Goal: Information Seeking & Learning: Learn about a topic

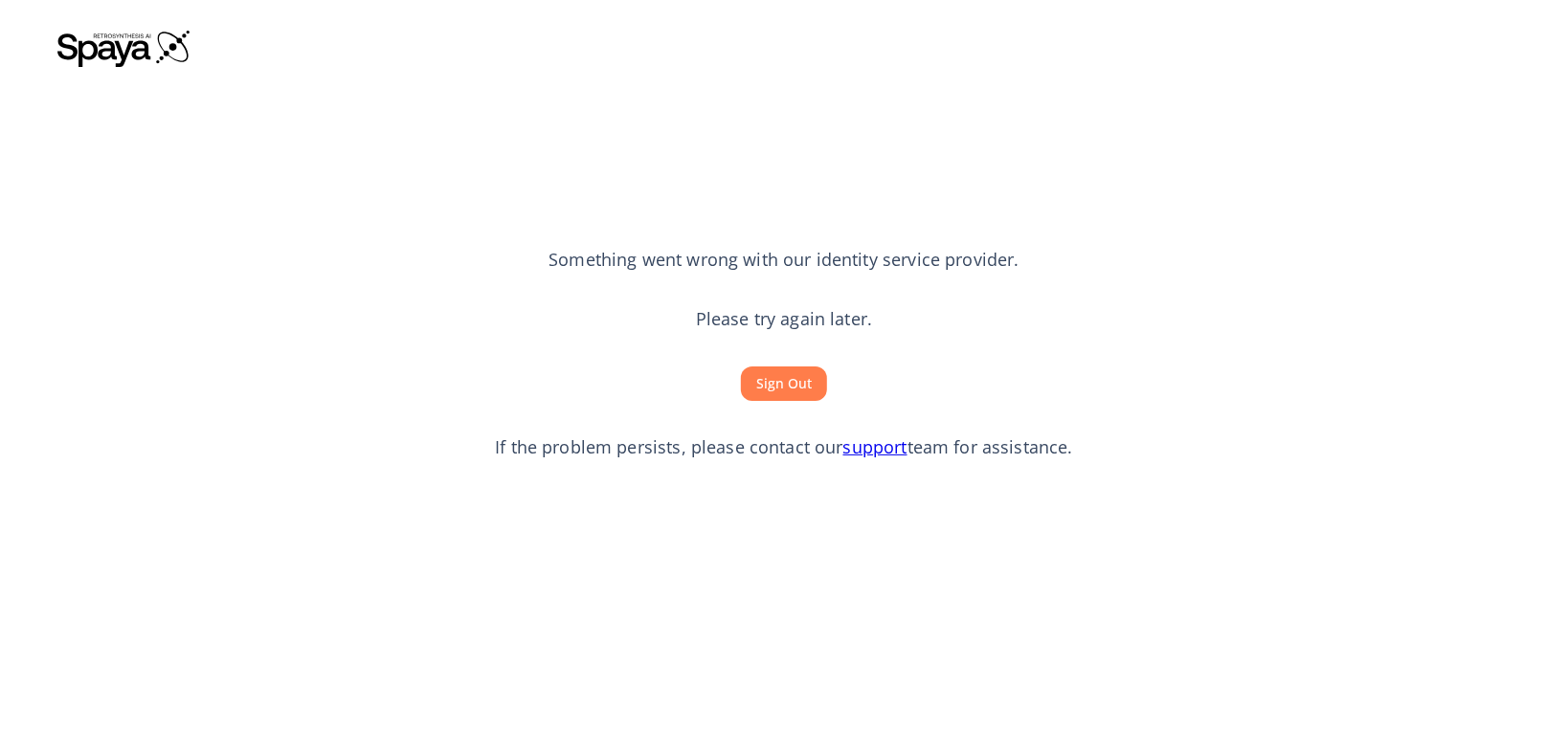
click at [789, 394] on button "Sign Out" at bounding box center [784, 384] width 86 height 35
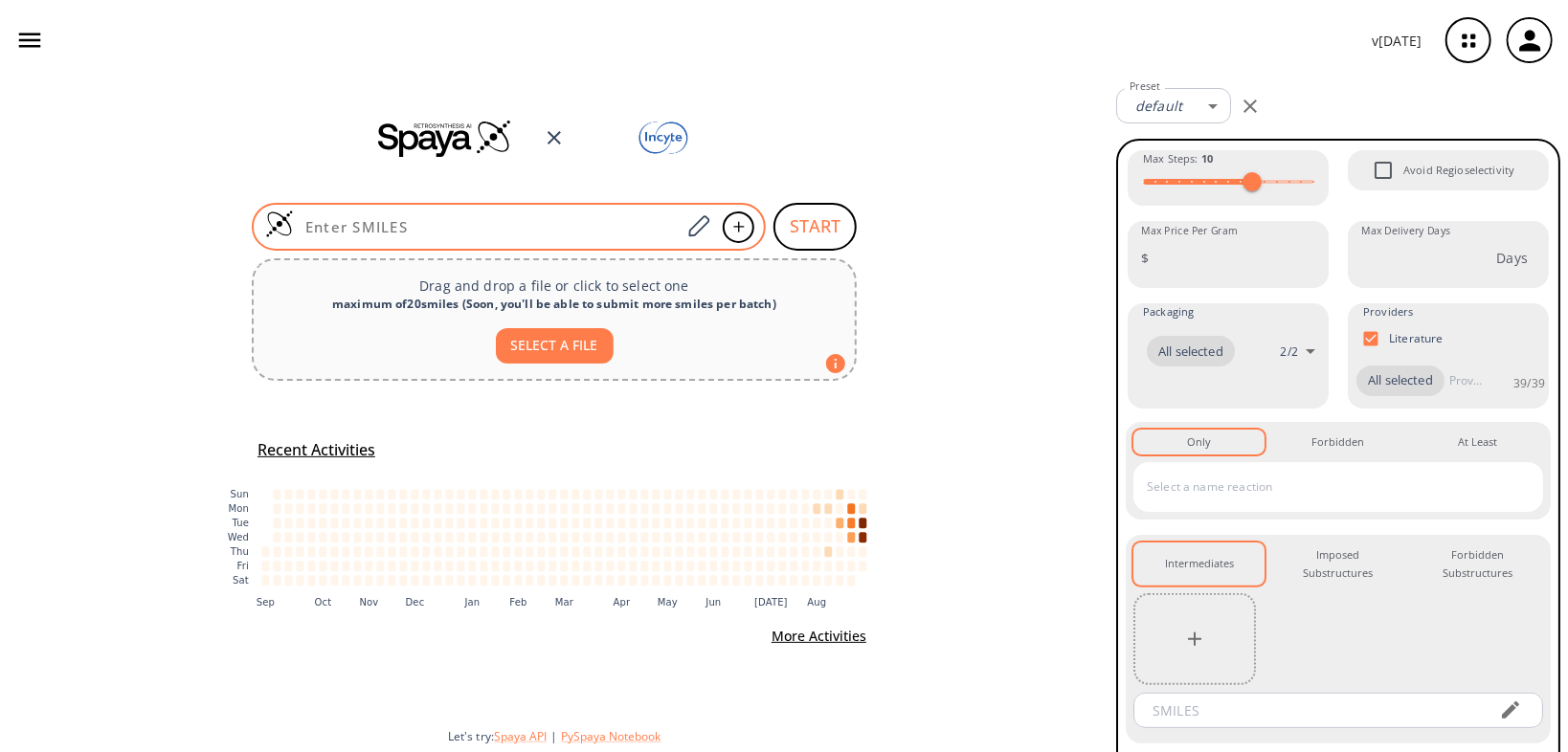
click at [531, 217] on input at bounding box center [487, 227] width 387 height 20
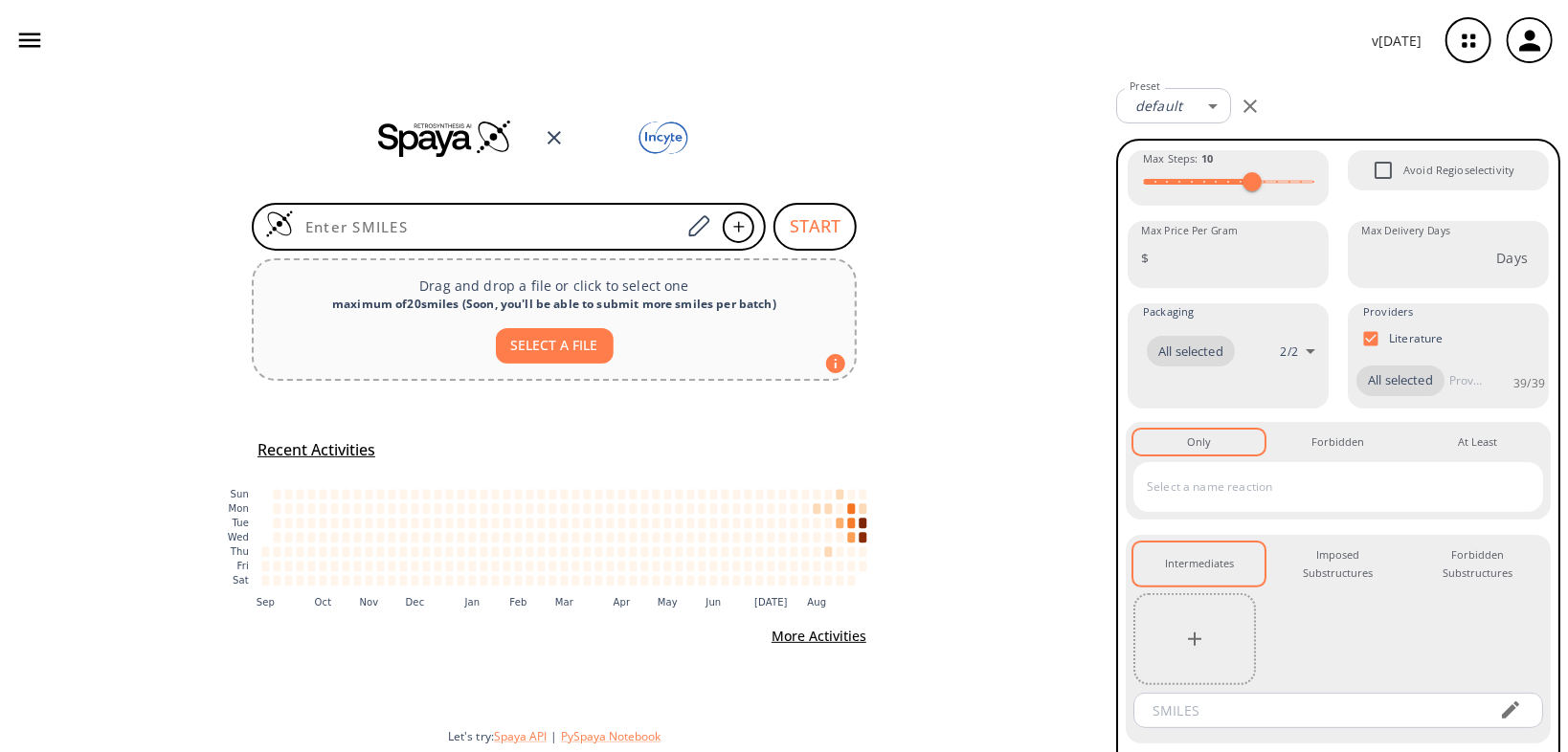
click at [1478, 45] on icon "button" at bounding box center [1470, 41] width 51 height 51
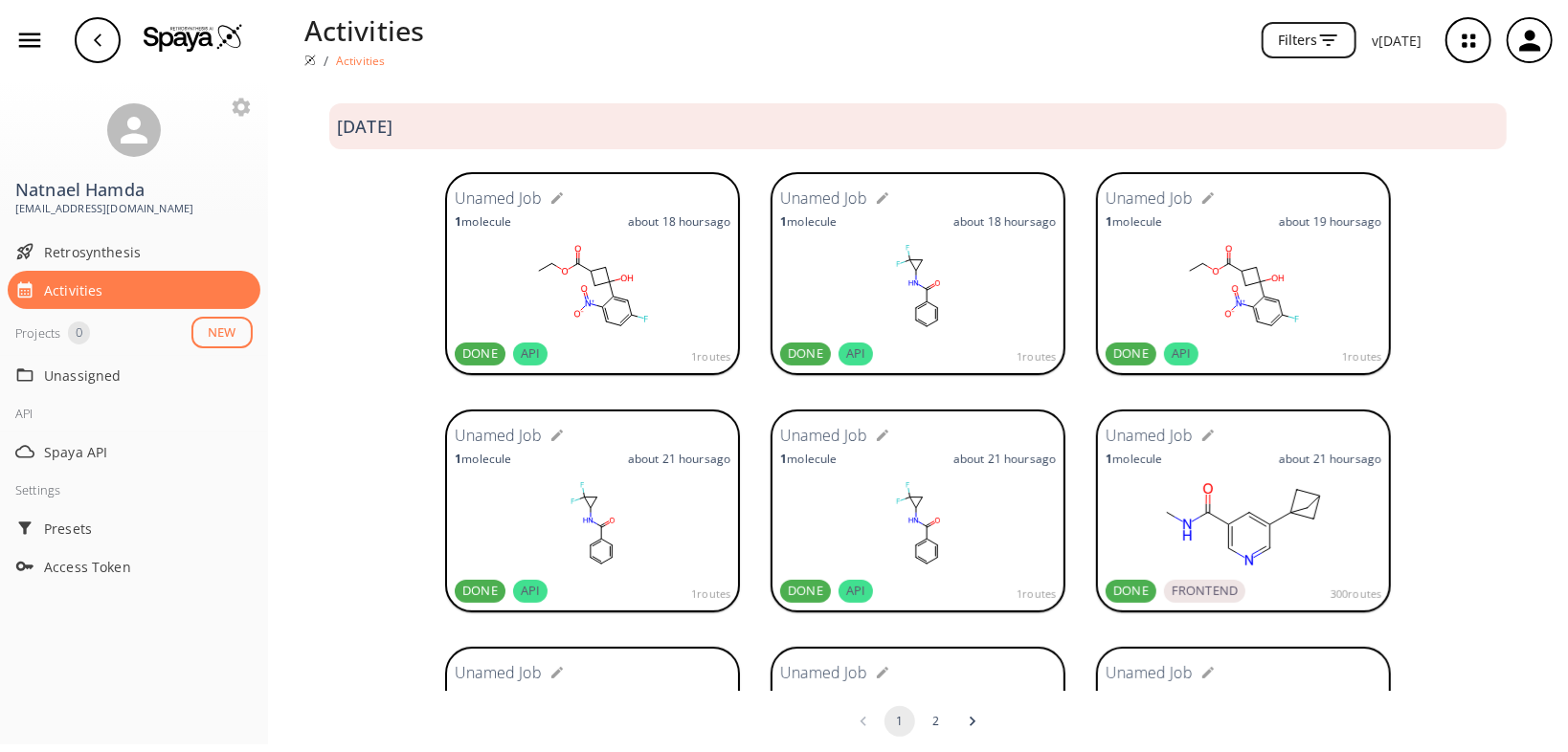
click at [541, 260] on rect at bounding box center [592, 288] width 276 height 96
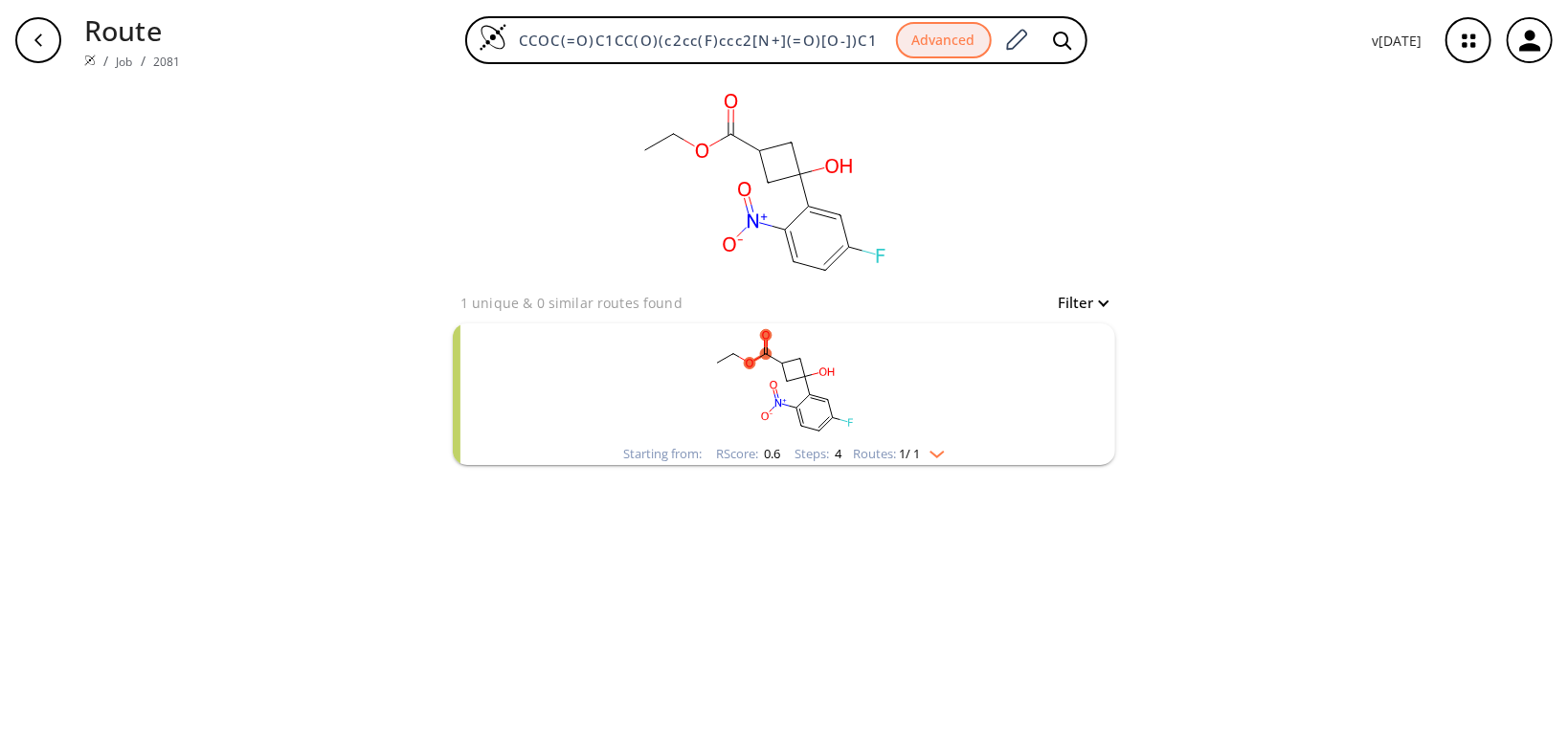
click at [704, 409] on rect "clusters" at bounding box center [784, 384] width 498 height 120
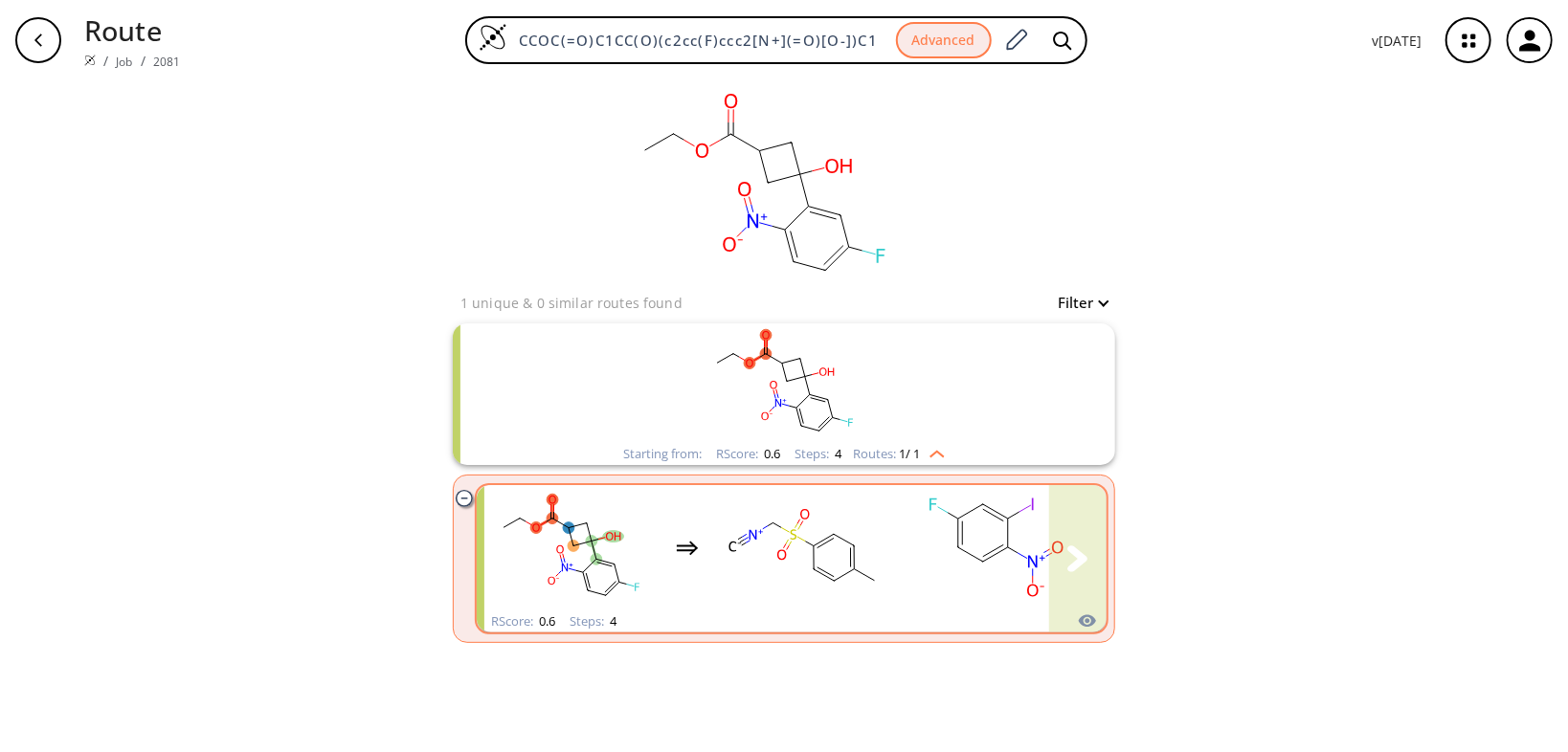
click at [631, 545] on rect "clusters" at bounding box center [570, 548] width 173 height 120
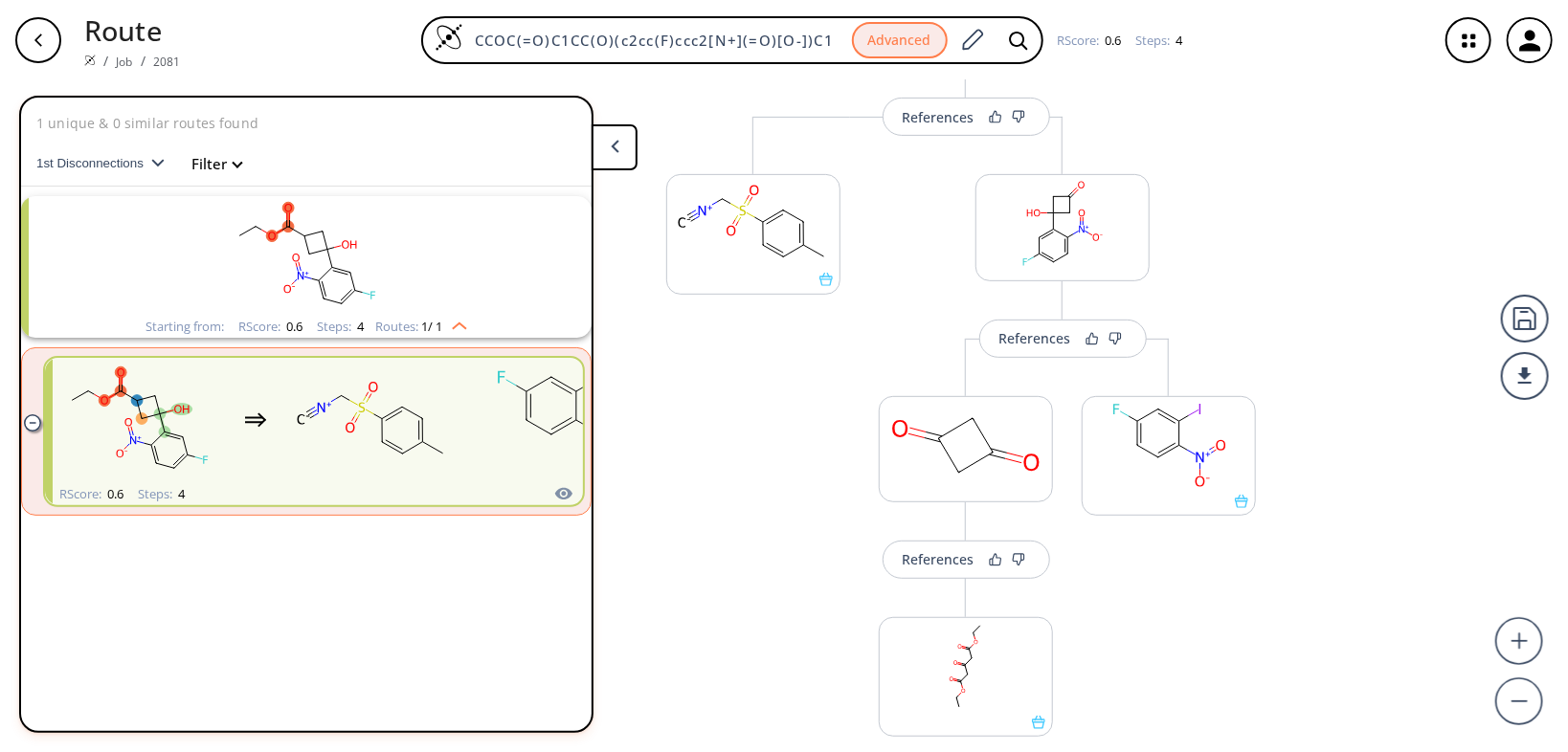
scroll to position [536, 0]
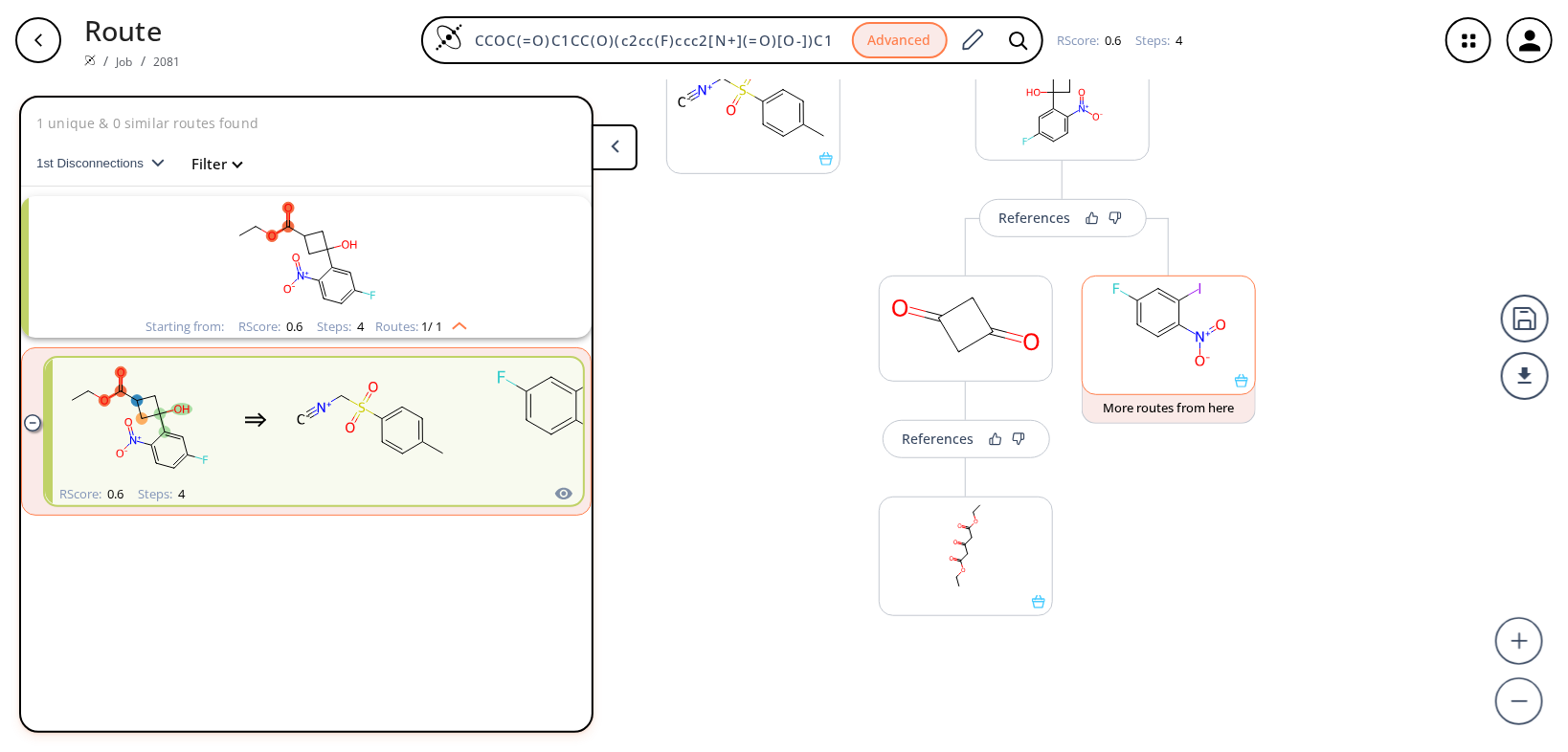
click at [1242, 383] on icon at bounding box center [1242, 381] width 14 height 14
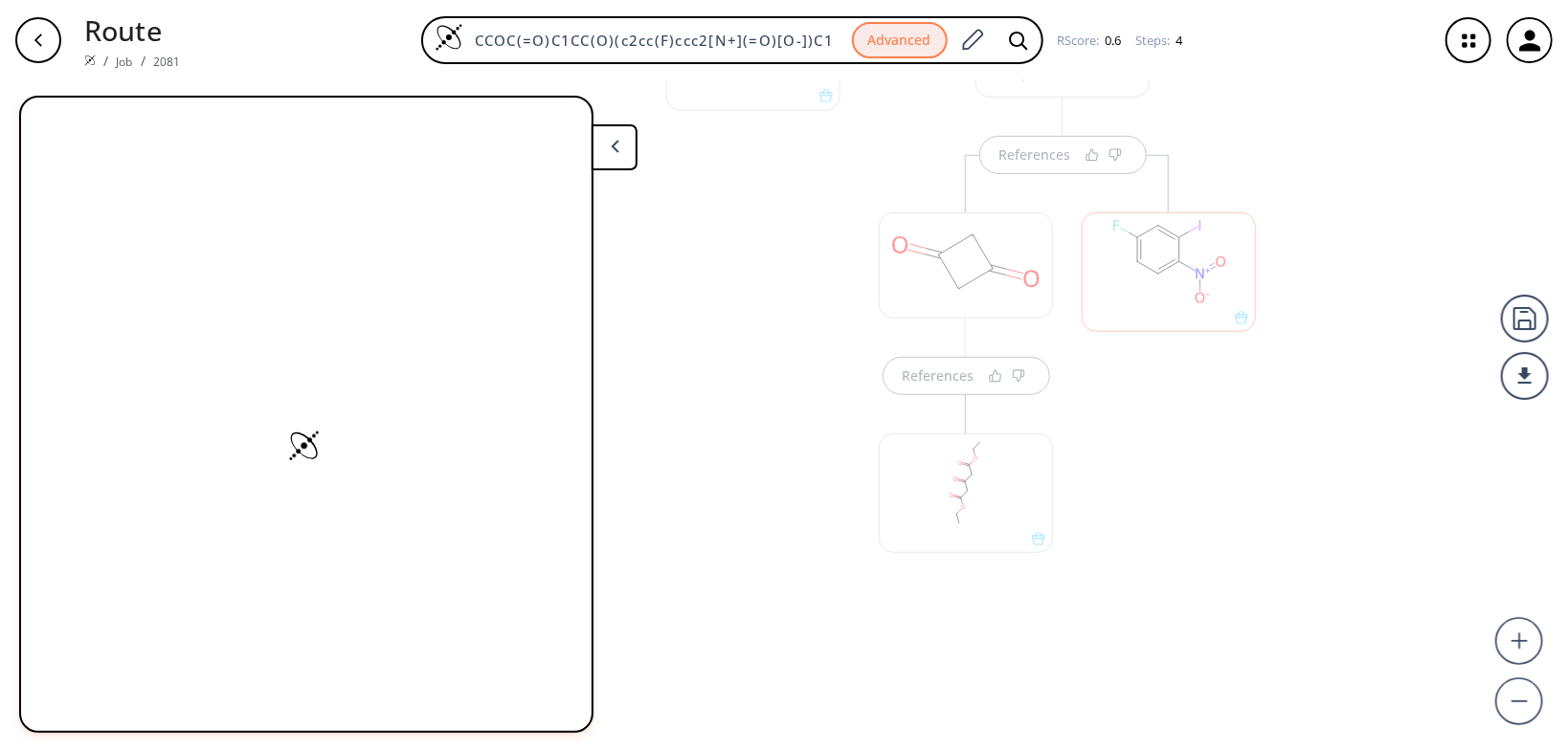
scroll to position [602, 0]
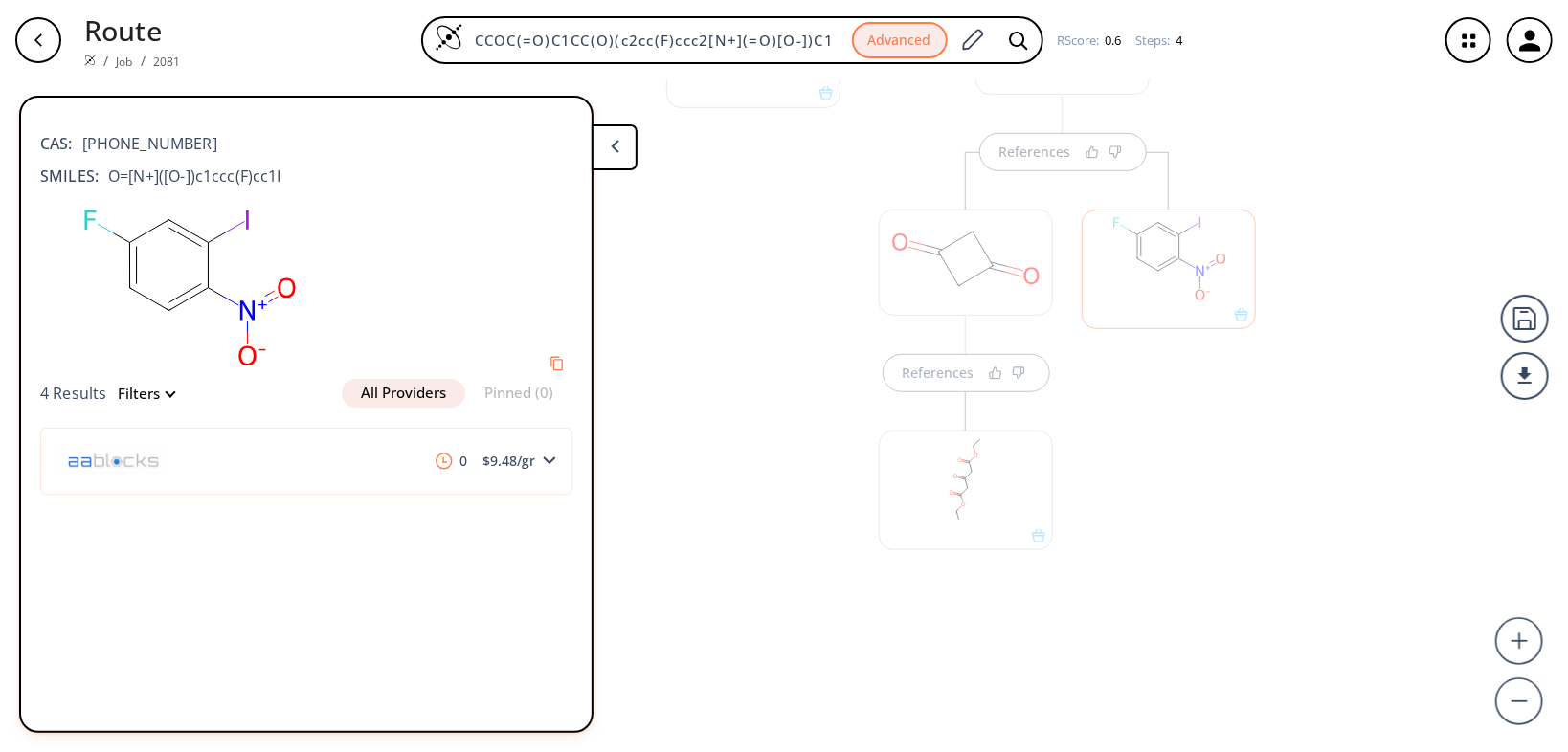
click at [1464, 50] on icon "button" at bounding box center [1470, 41] width 51 height 51
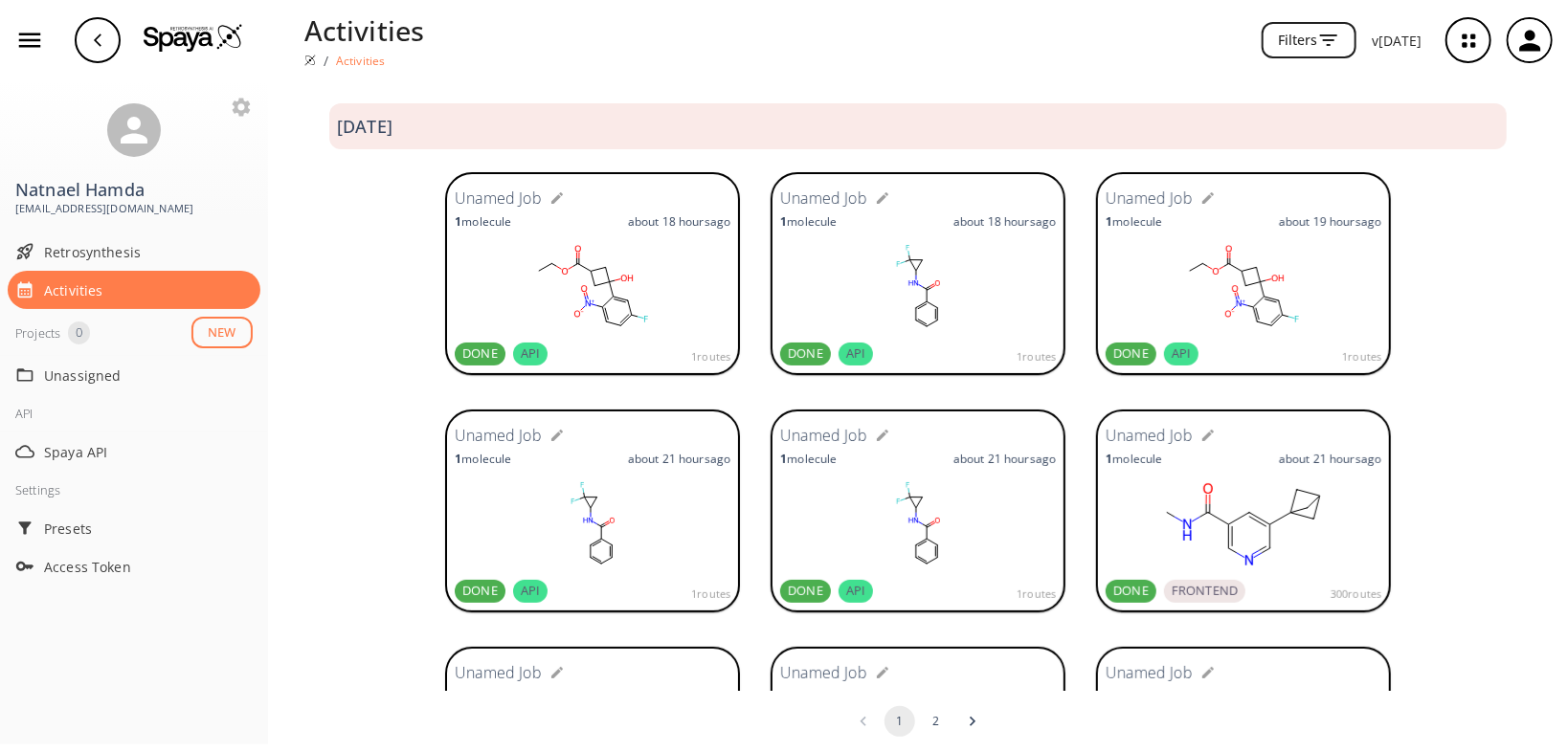
click at [629, 252] on rect at bounding box center [592, 288] width 276 height 96
click at [115, 257] on span "Retrosynthesis" at bounding box center [148, 252] width 209 height 20
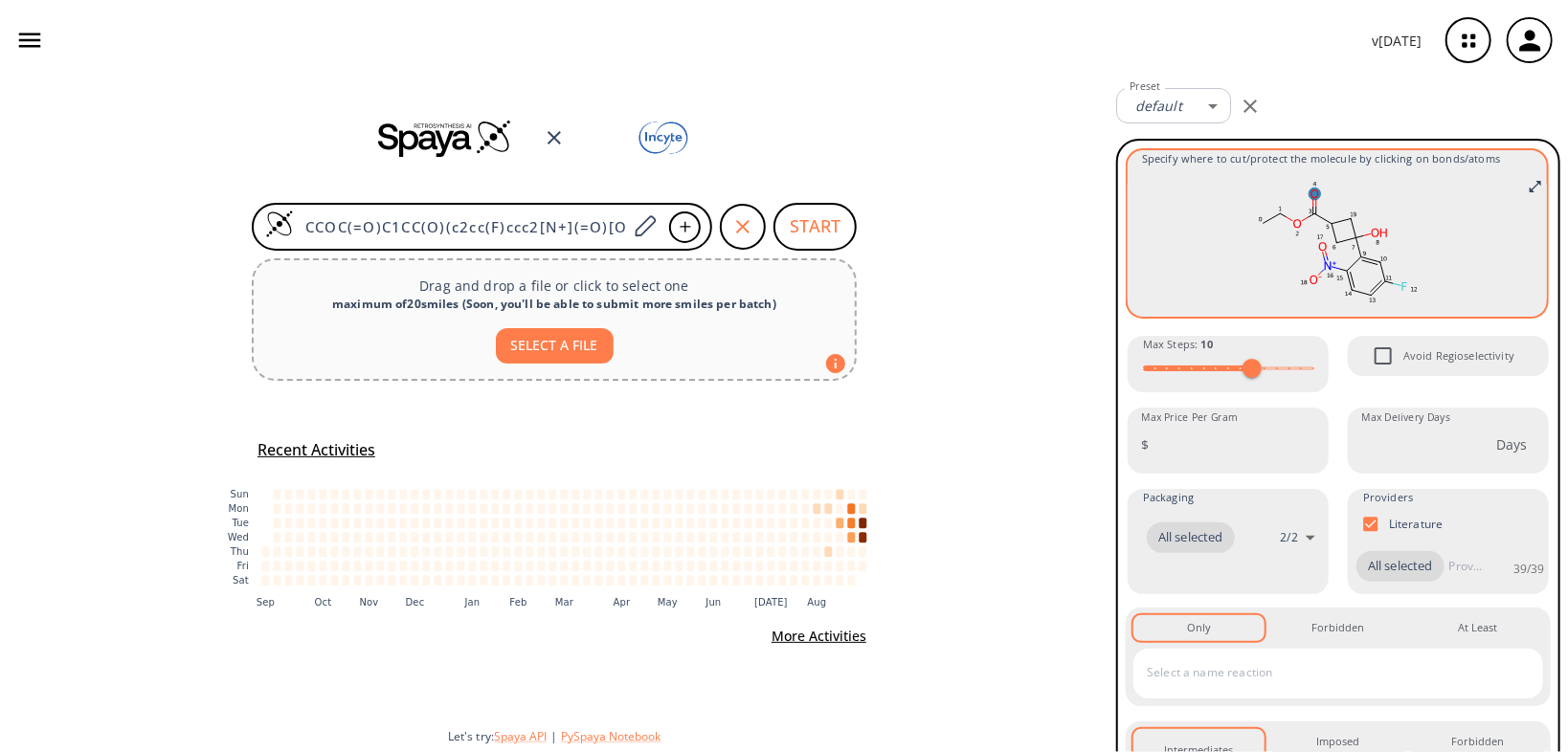
click at [1309, 195] on ellipse at bounding box center [1315, 194] width 12 height 13
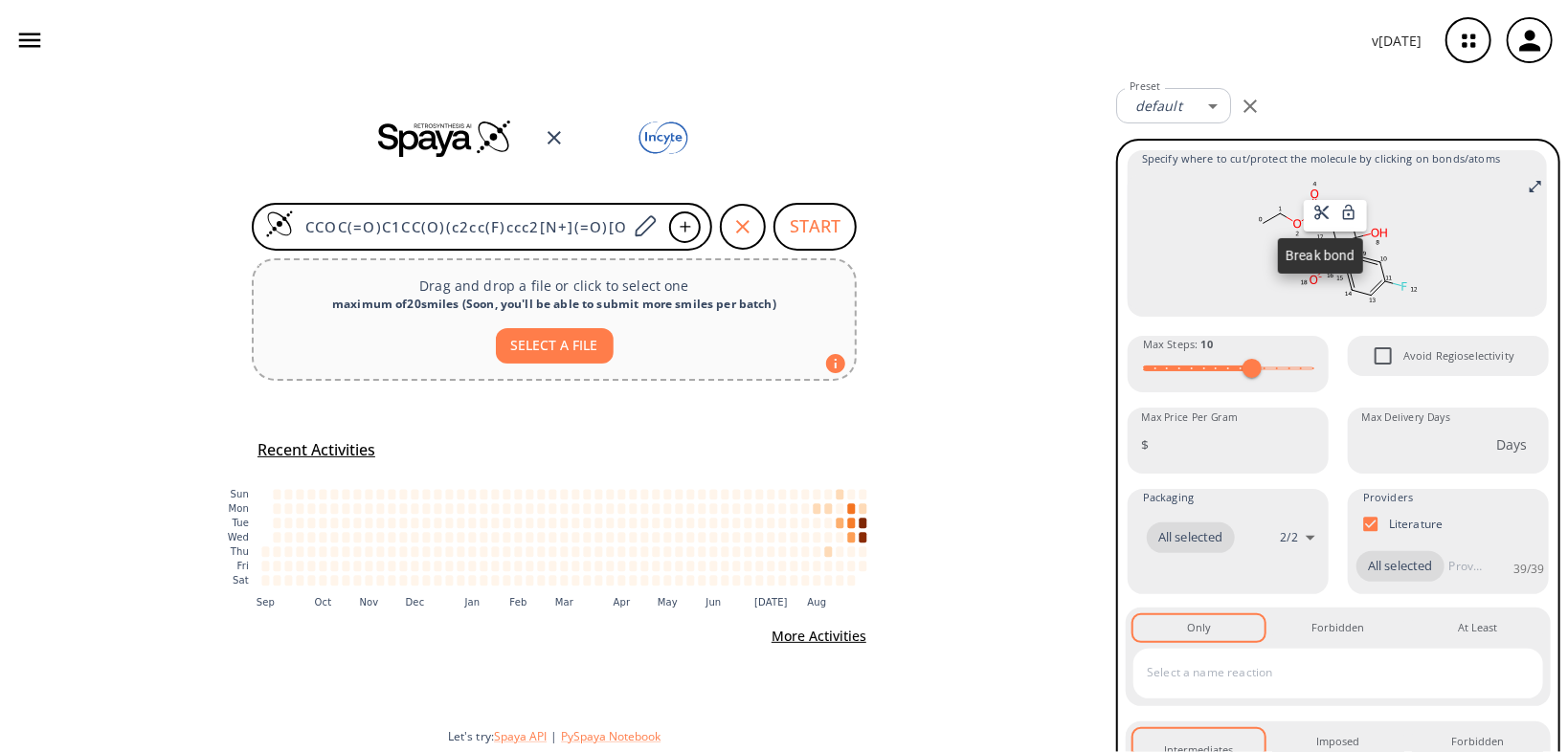
click at [1321, 210] on icon at bounding box center [1323, 213] width 15 height 15
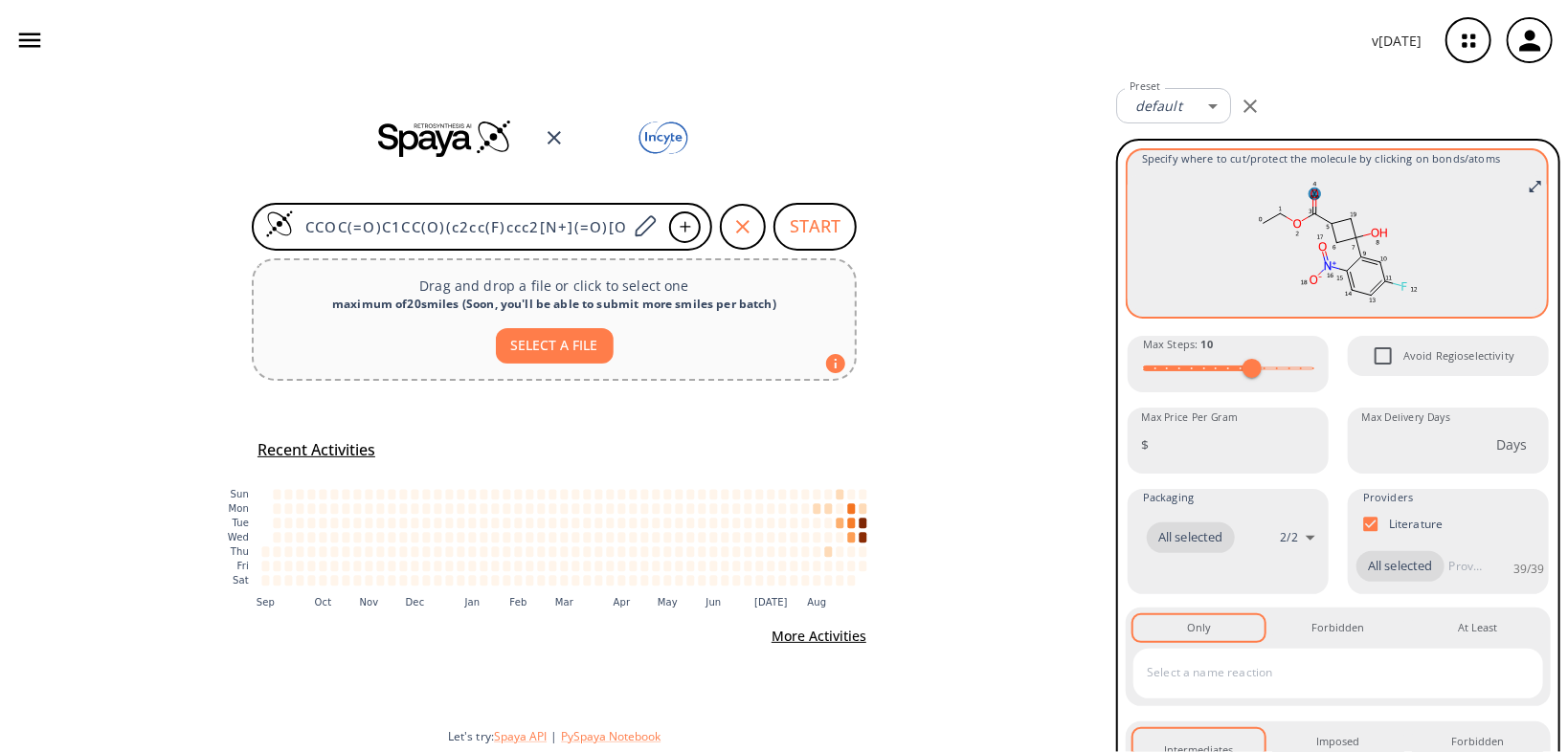
click at [1309, 195] on ellipse at bounding box center [1315, 194] width 12 height 13
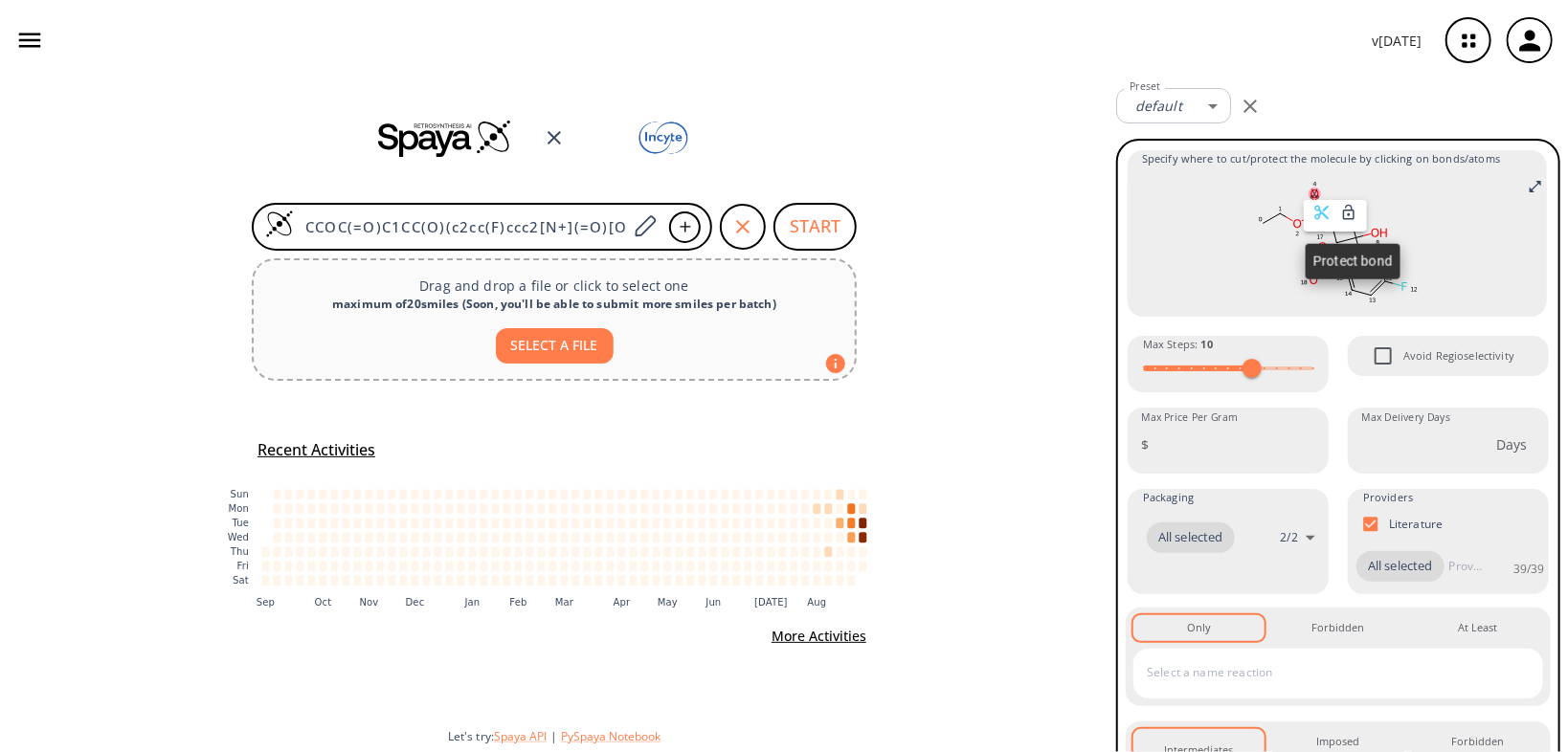
click at [1353, 214] on icon at bounding box center [1349, 213] width 18 height 18
click at [1220, 640] on button "Only 0" at bounding box center [1200, 627] width 132 height 25
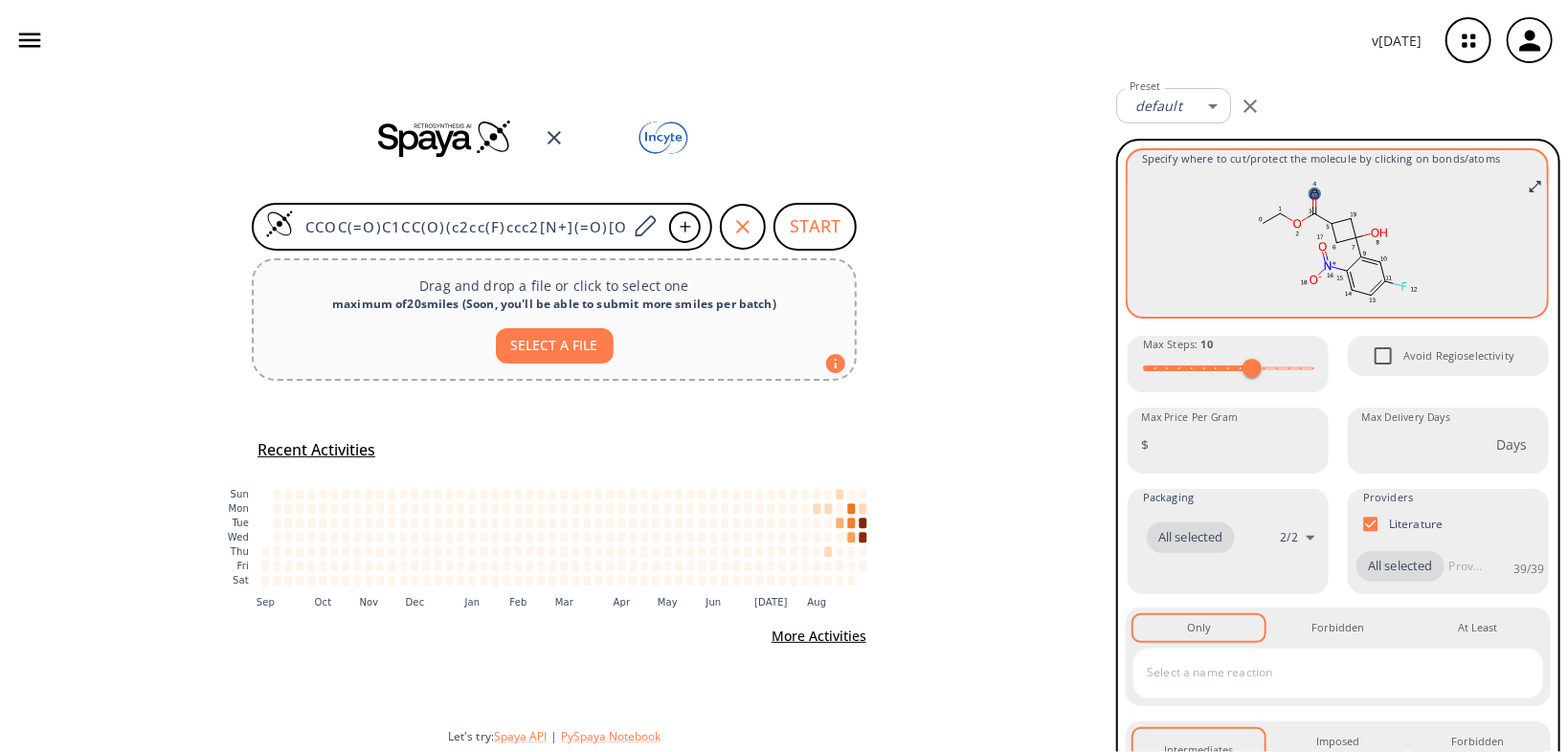
click at [1309, 191] on ellipse at bounding box center [1315, 194] width 12 height 13
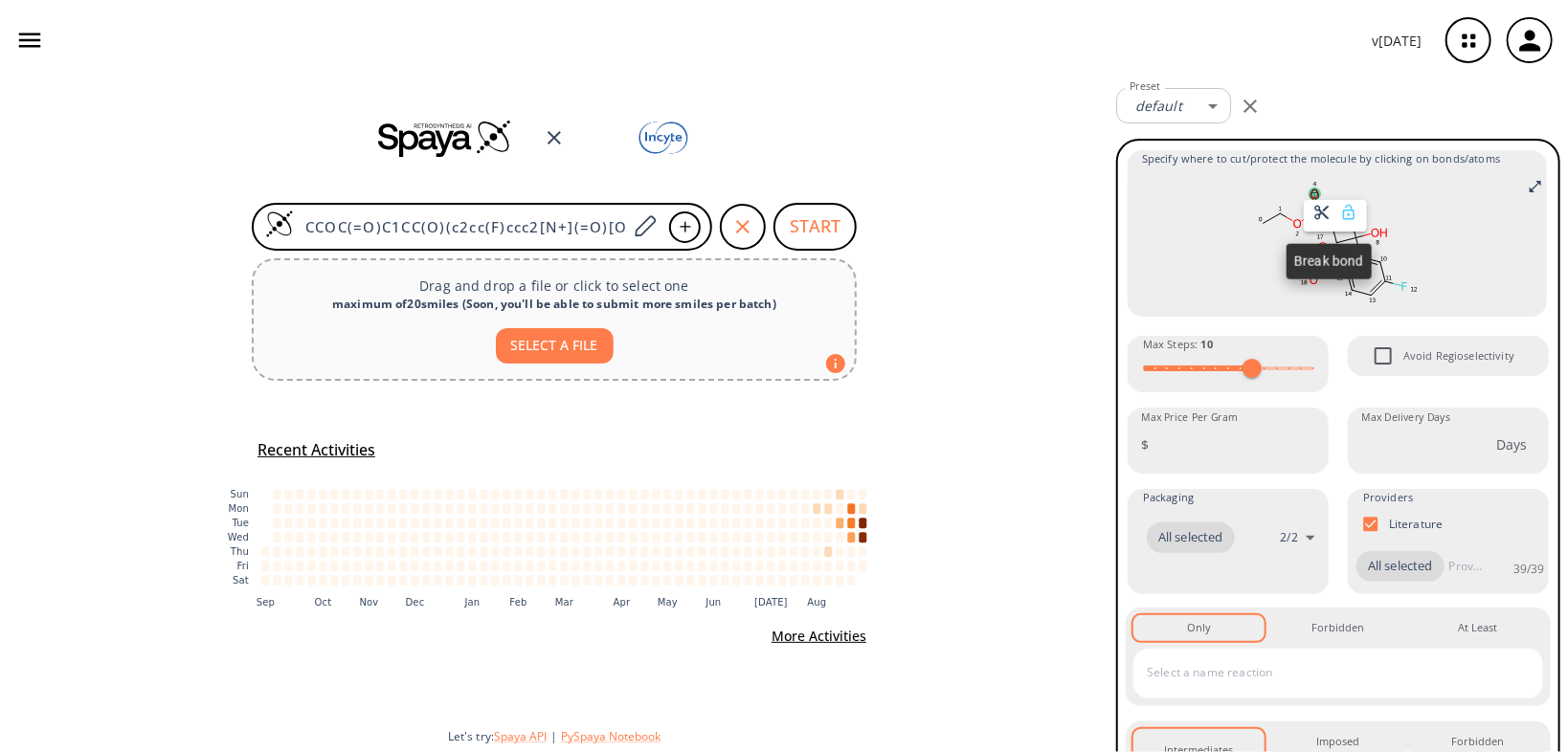
click at [1329, 215] on icon at bounding box center [1323, 213] width 18 height 18
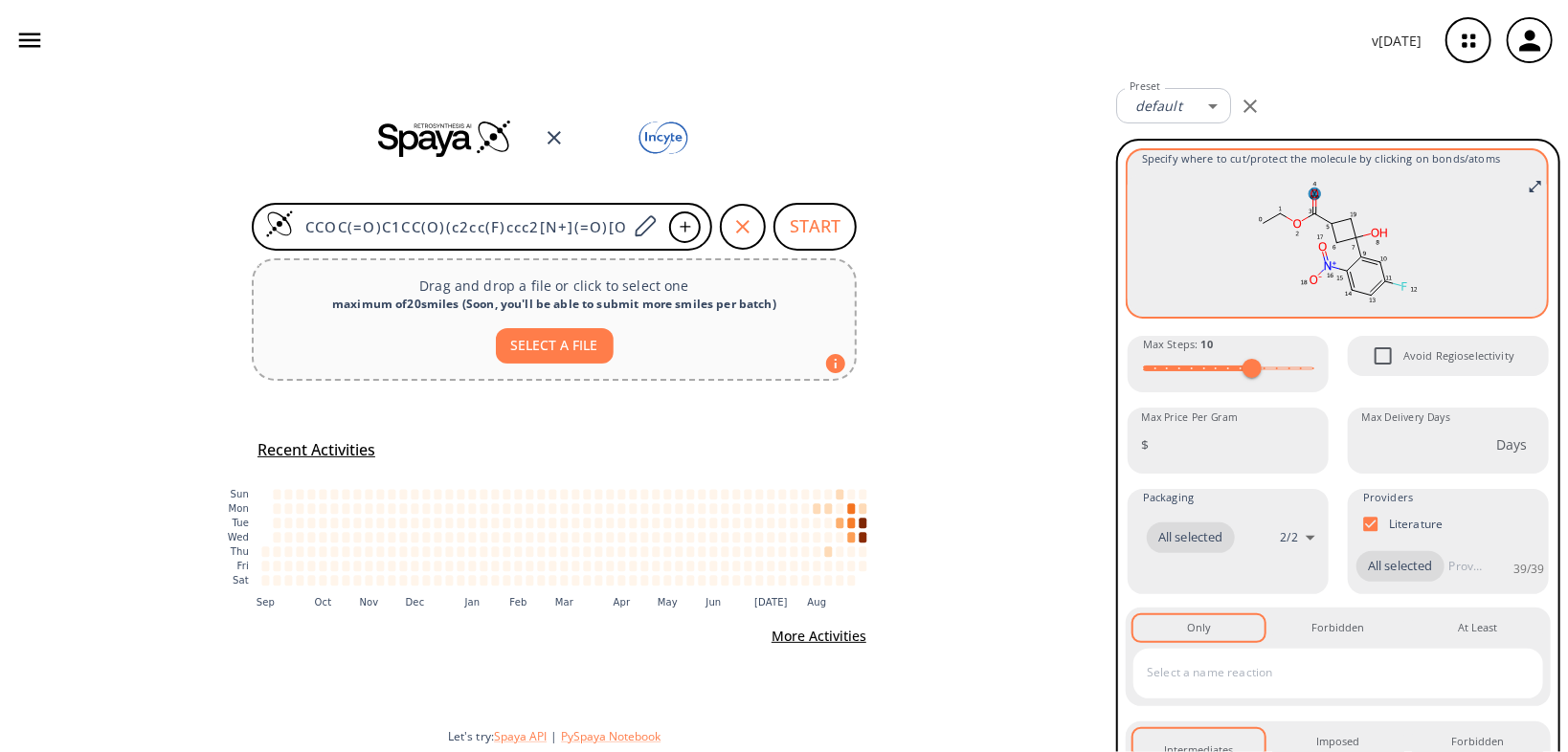
click at [1309, 194] on ellipse at bounding box center [1315, 194] width 12 height 13
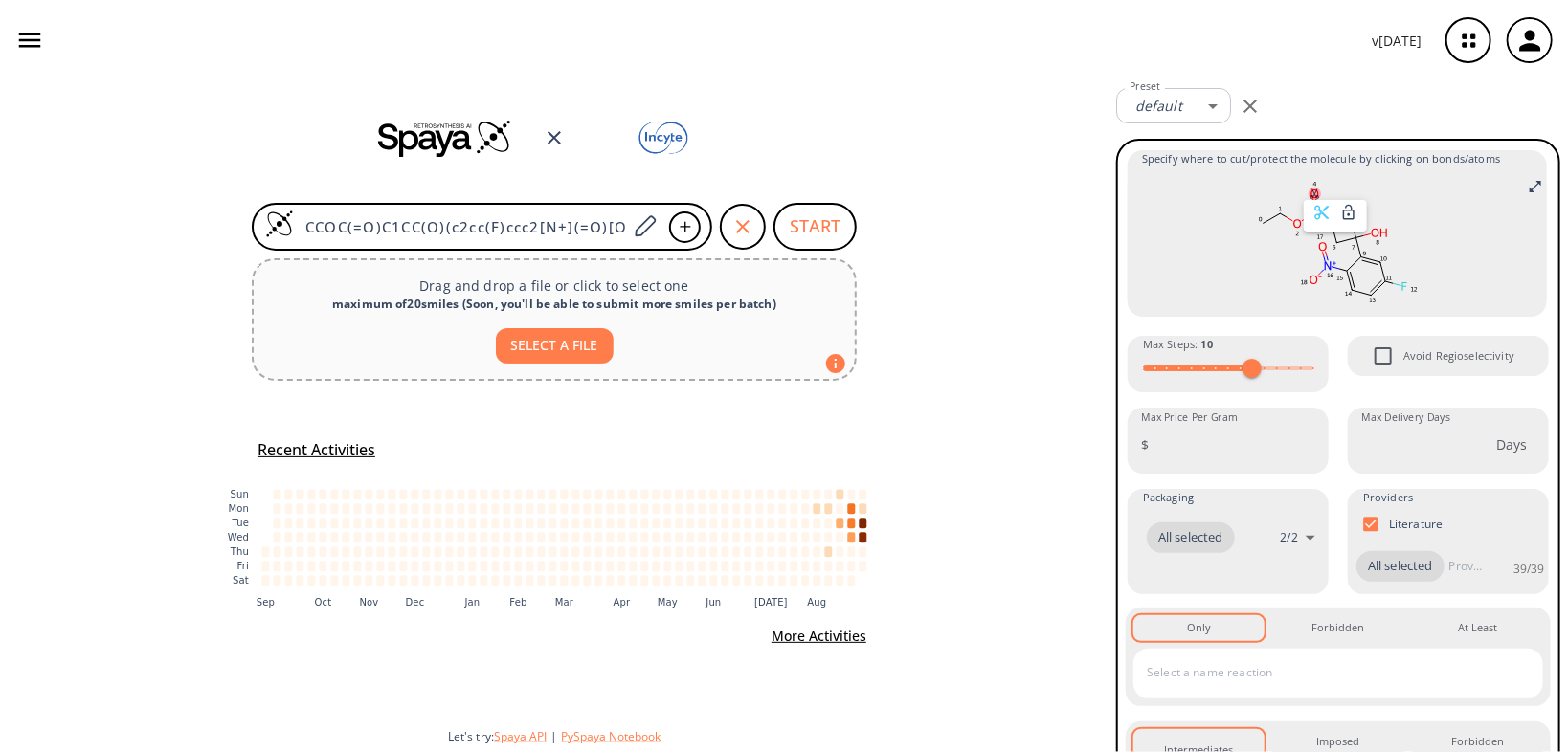
click at [1203, 660] on div at bounding box center [784, 376] width 1568 height 752
click at [1210, 688] on input "text" at bounding box center [1324, 672] width 364 height 30
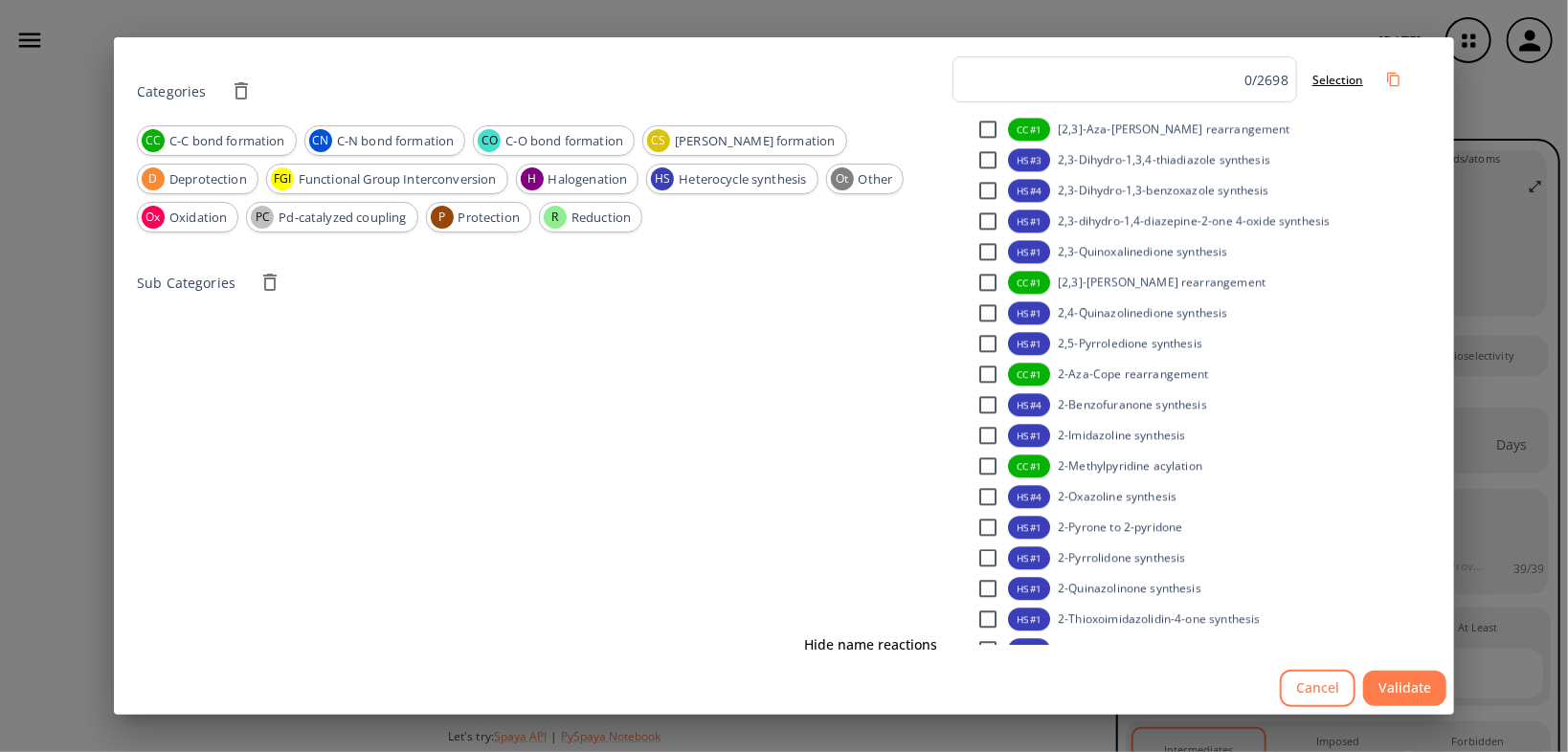
scroll to position [2527, 0]
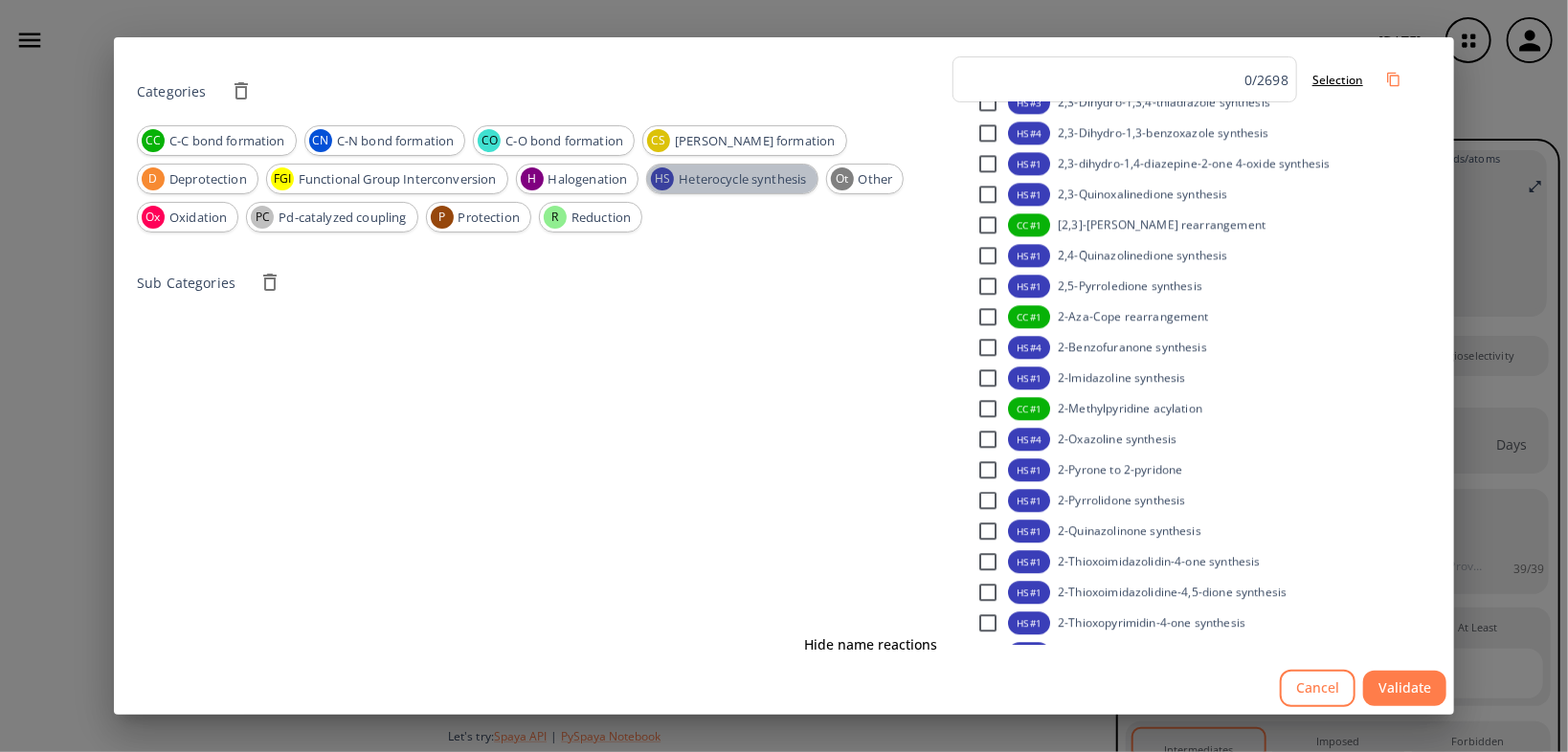
click at [669, 180] on span "Heterocycle synthesis" at bounding box center [742, 181] width 148 height 20
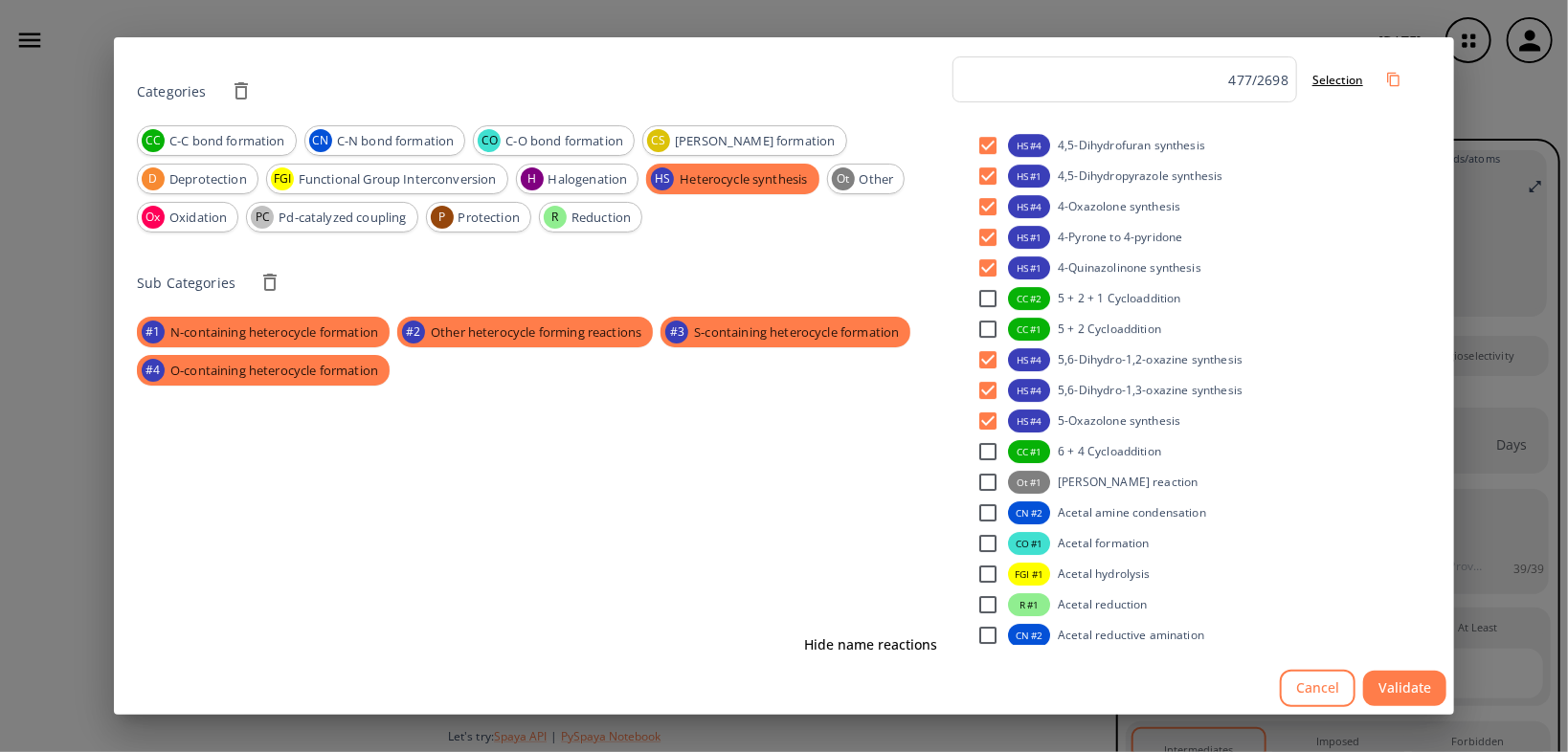
scroll to position [3447, 0]
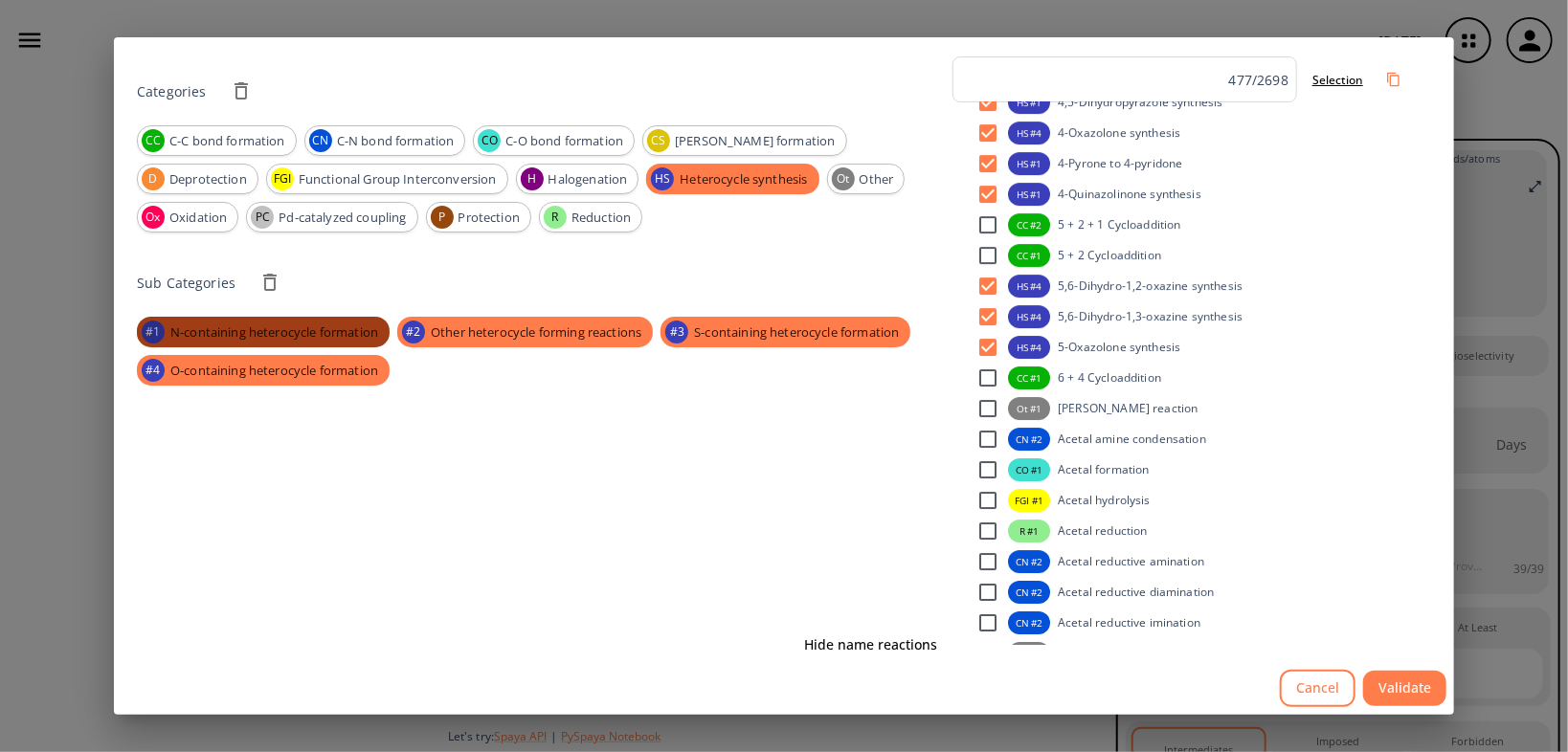
click at [241, 331] on span "N-containing heterocycle formation" at bounding box center [274, 334] width 231 height 20
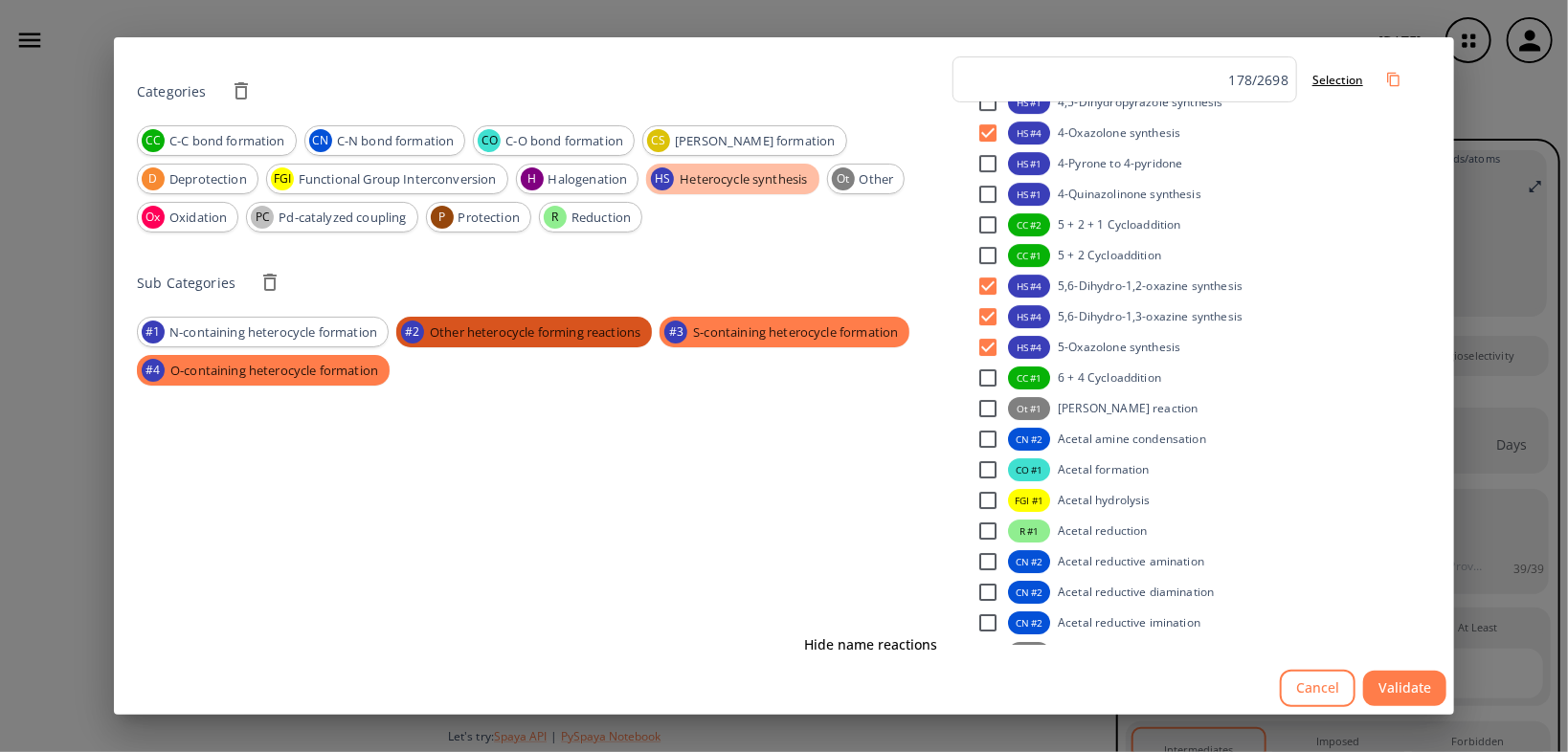
click at [502, 338] on span "Other heterocycle forming reactions" at bounding box center [535, 334] width 234 height 20
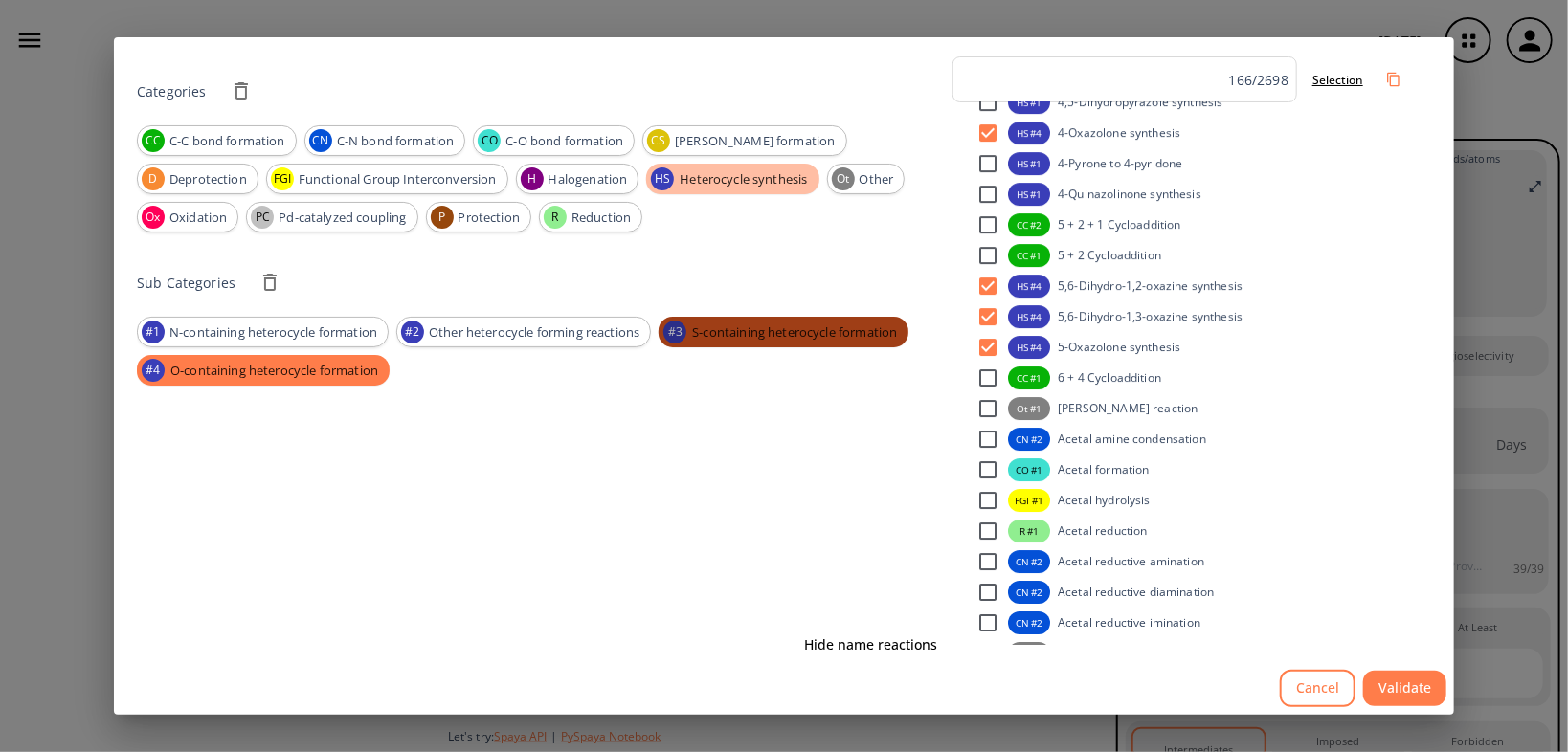
click at [815, 340] on span "S-containing heterocycle formation" at bounding box center [794, 334] width 228 height 20
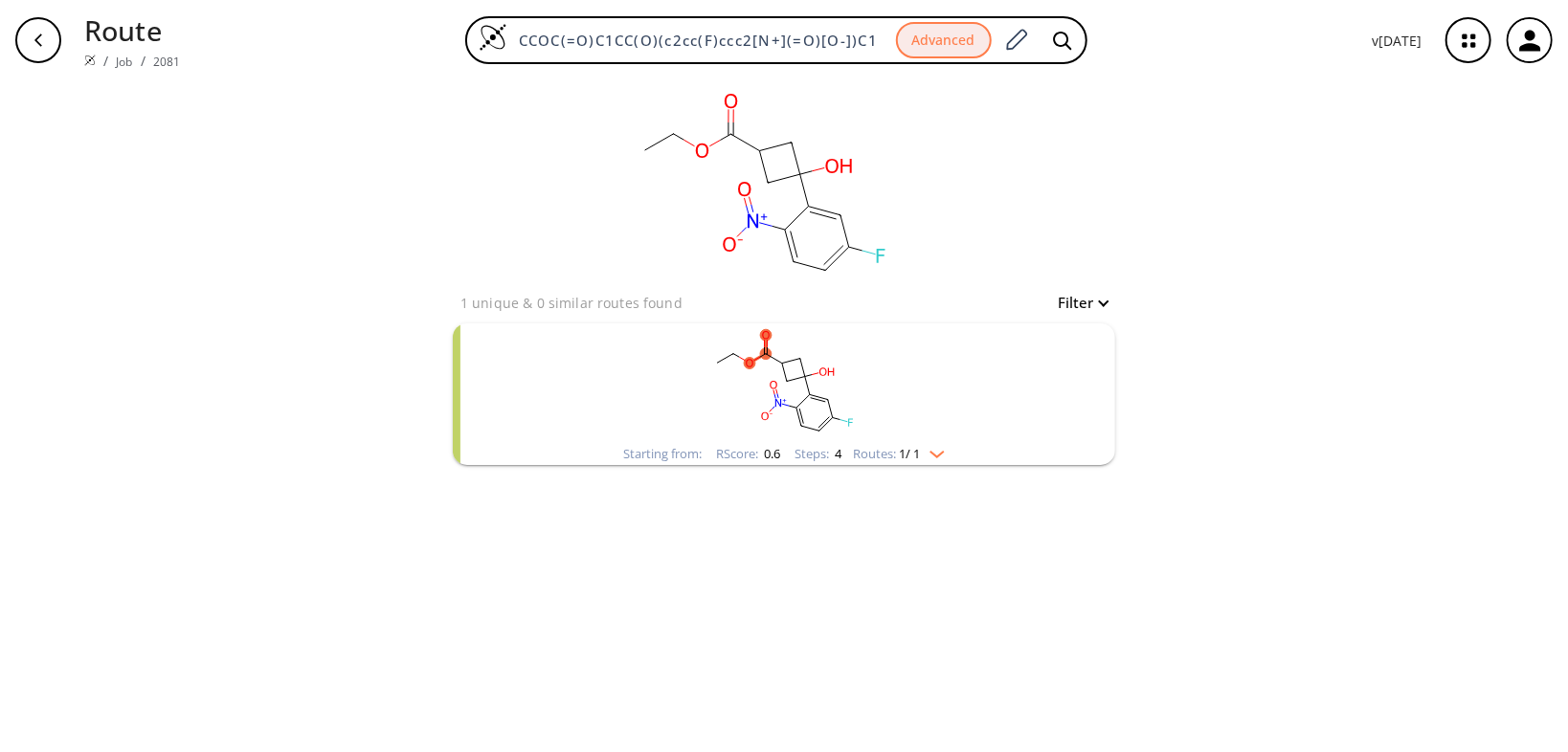
click at [685, 389] on rect "clusters" at bounding box center [784, 384] width 498 height 120
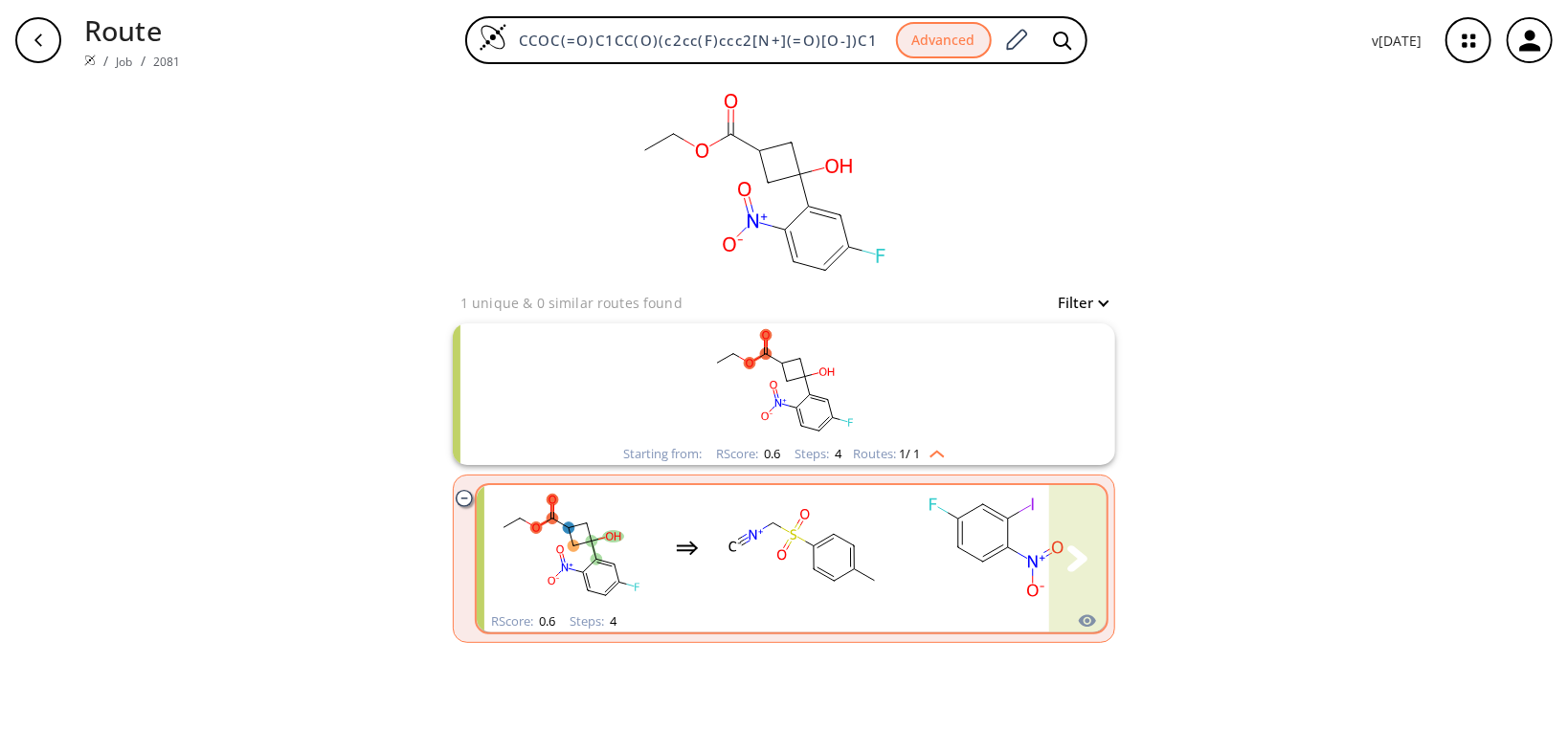
click at [676, 524] on div "clusters" at bounding box center [1070, 548] width 1172 height 126
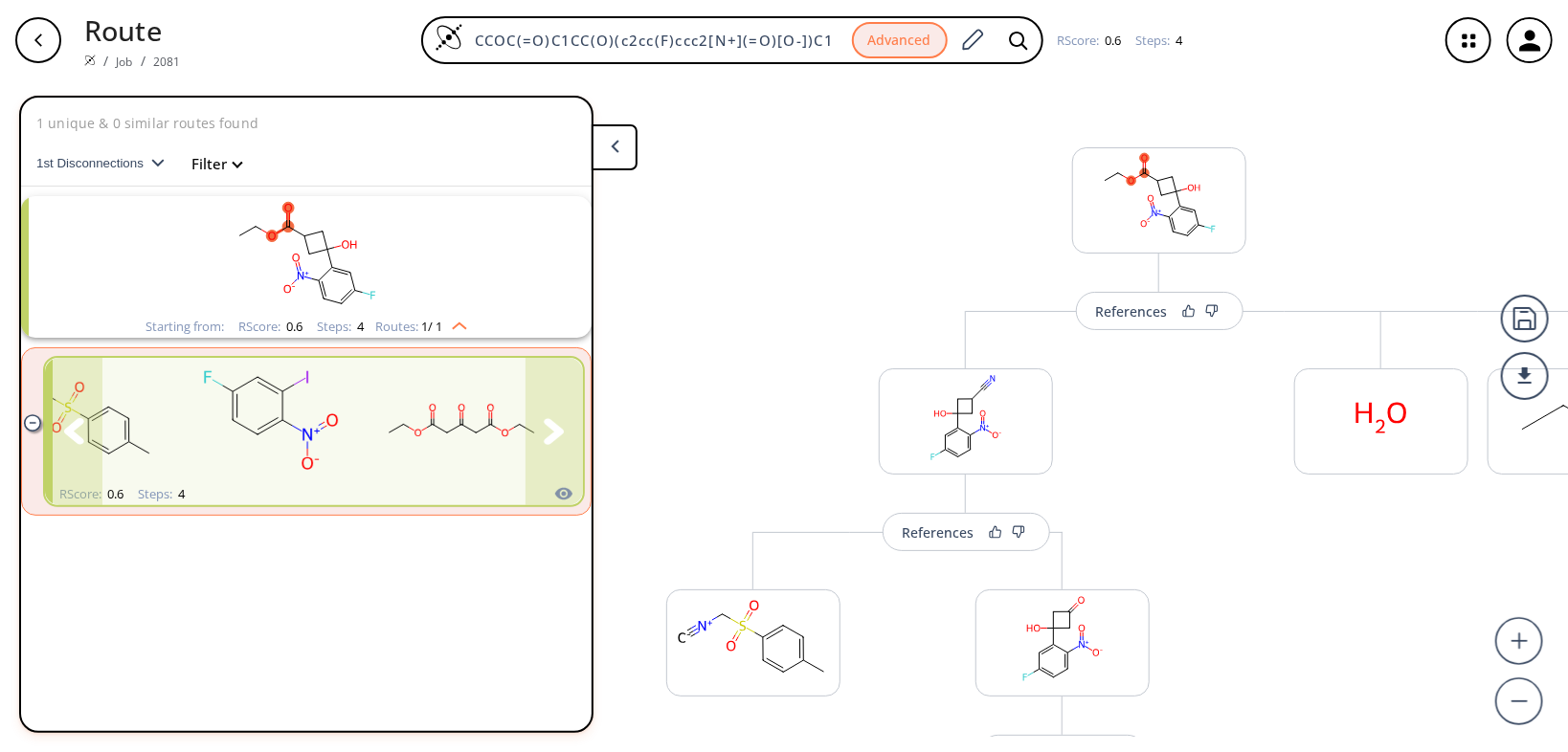
click at [565, 431] on icon "clusters" at bounding box center [554, 431] width 21 height 27
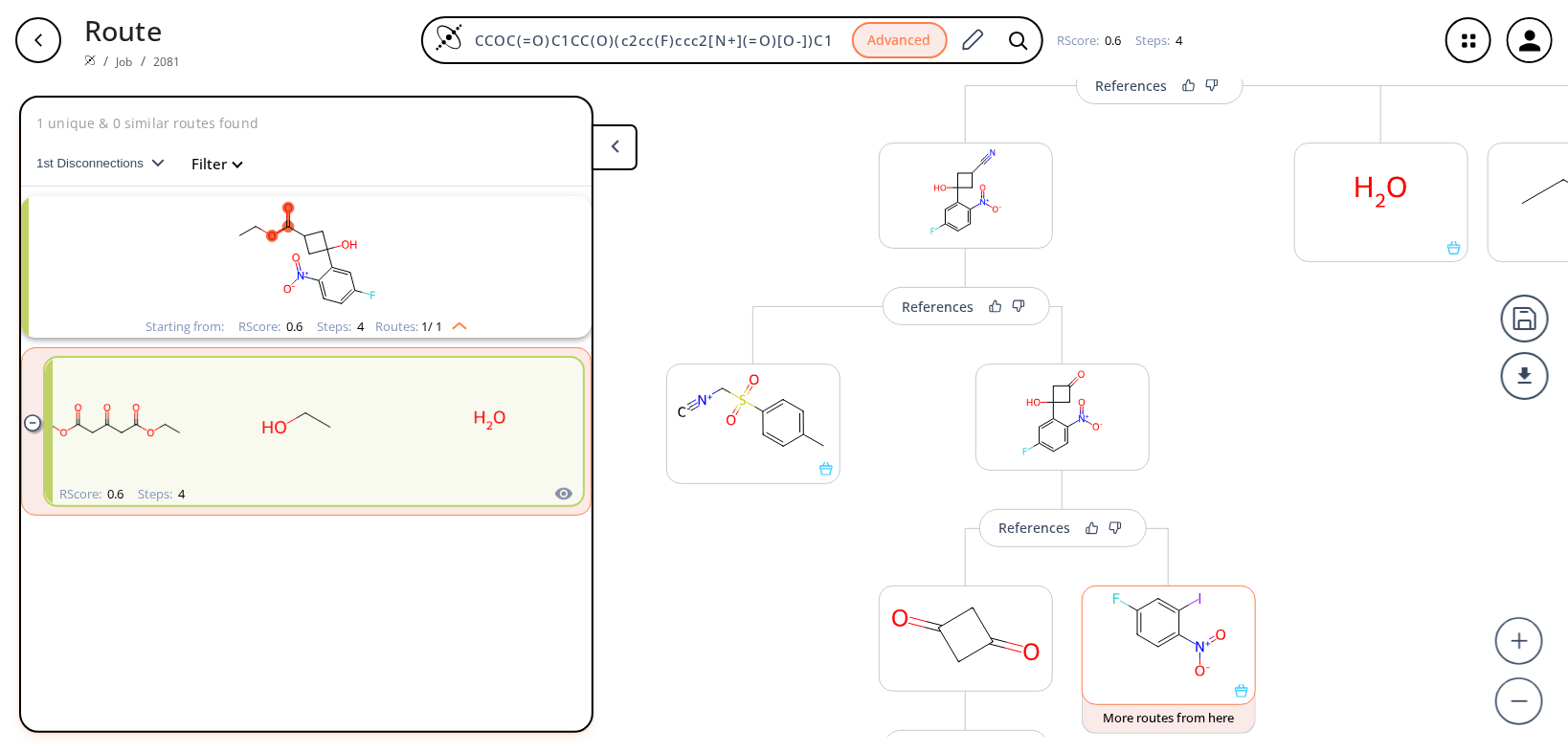
scroll to position [383, 0]
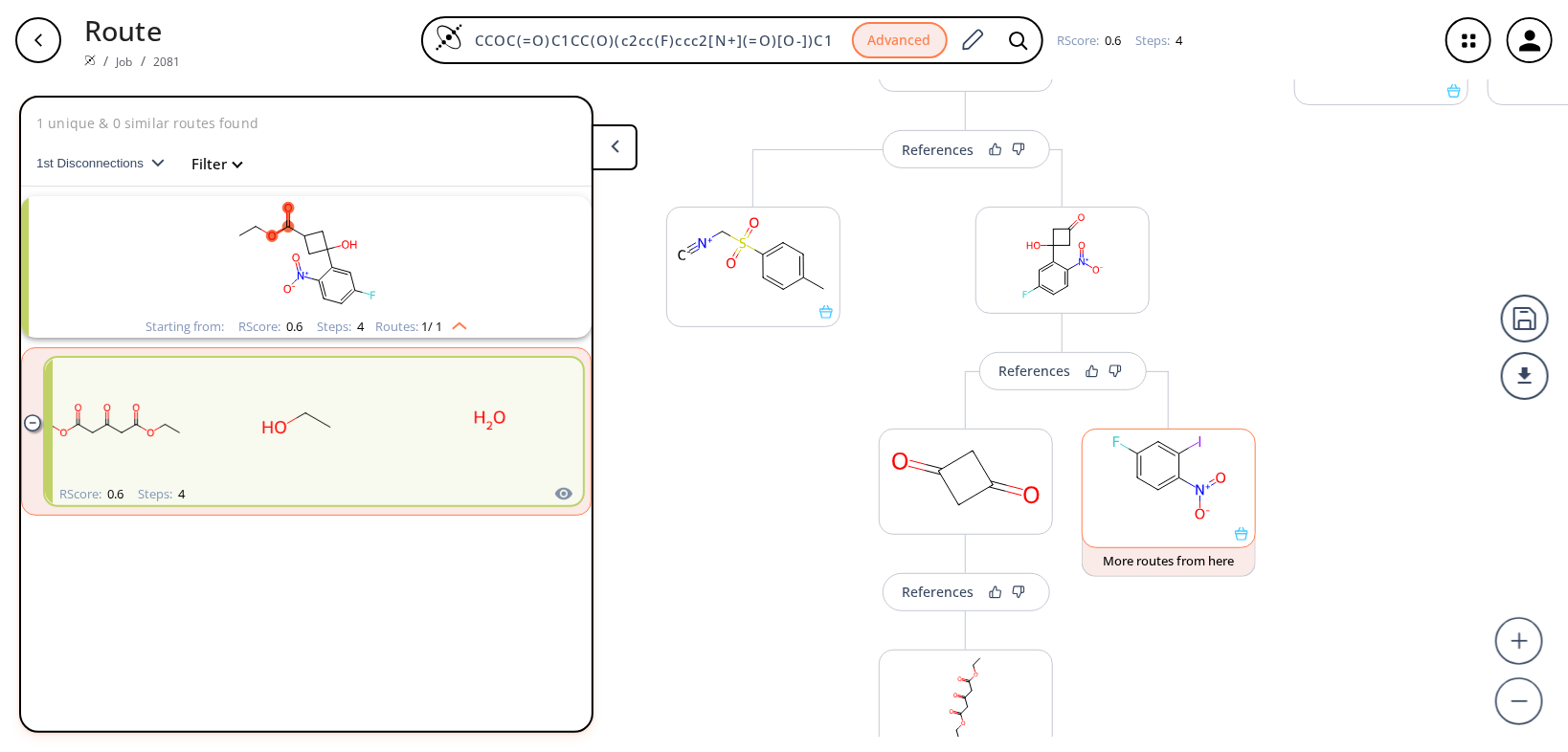
click at [1242, 539] on div at bounding box center [1168, 489] width 174 height 120
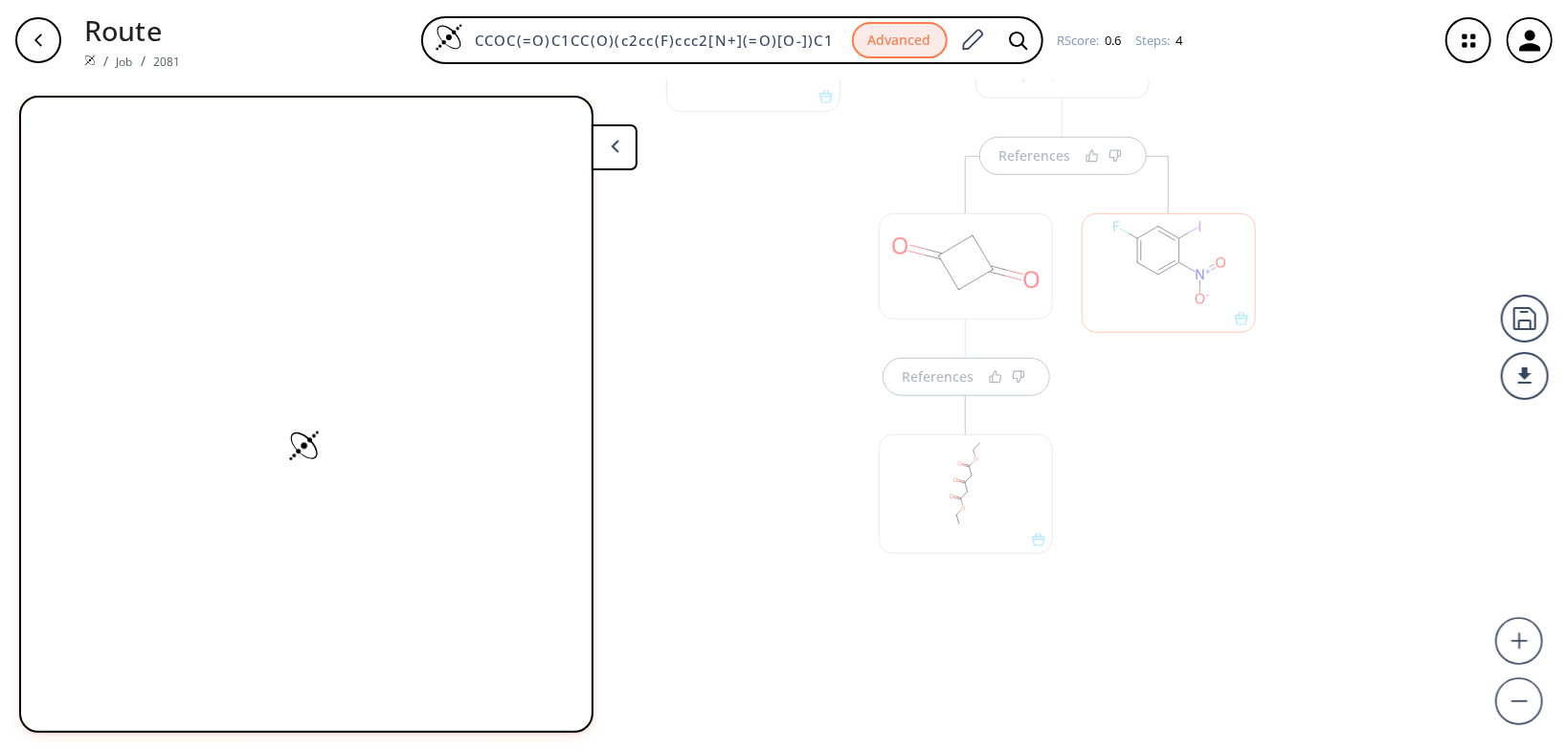
scroll to position [602, 0]
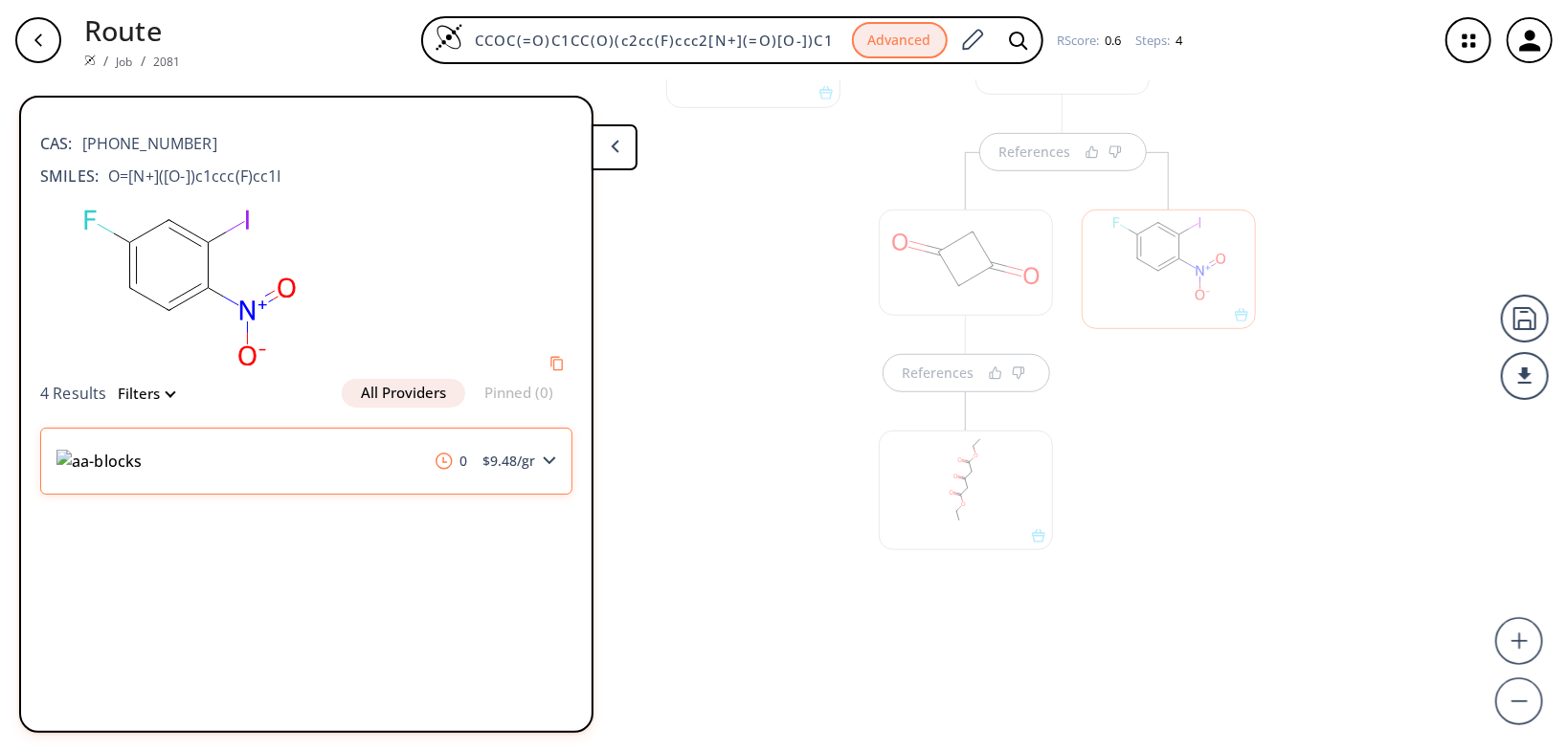
click at [141, 463] on img at bounding box center [99, 460] width 85 height 23
click at [546, 461] on icon at bounding box center [550, 460] width 14 height 9
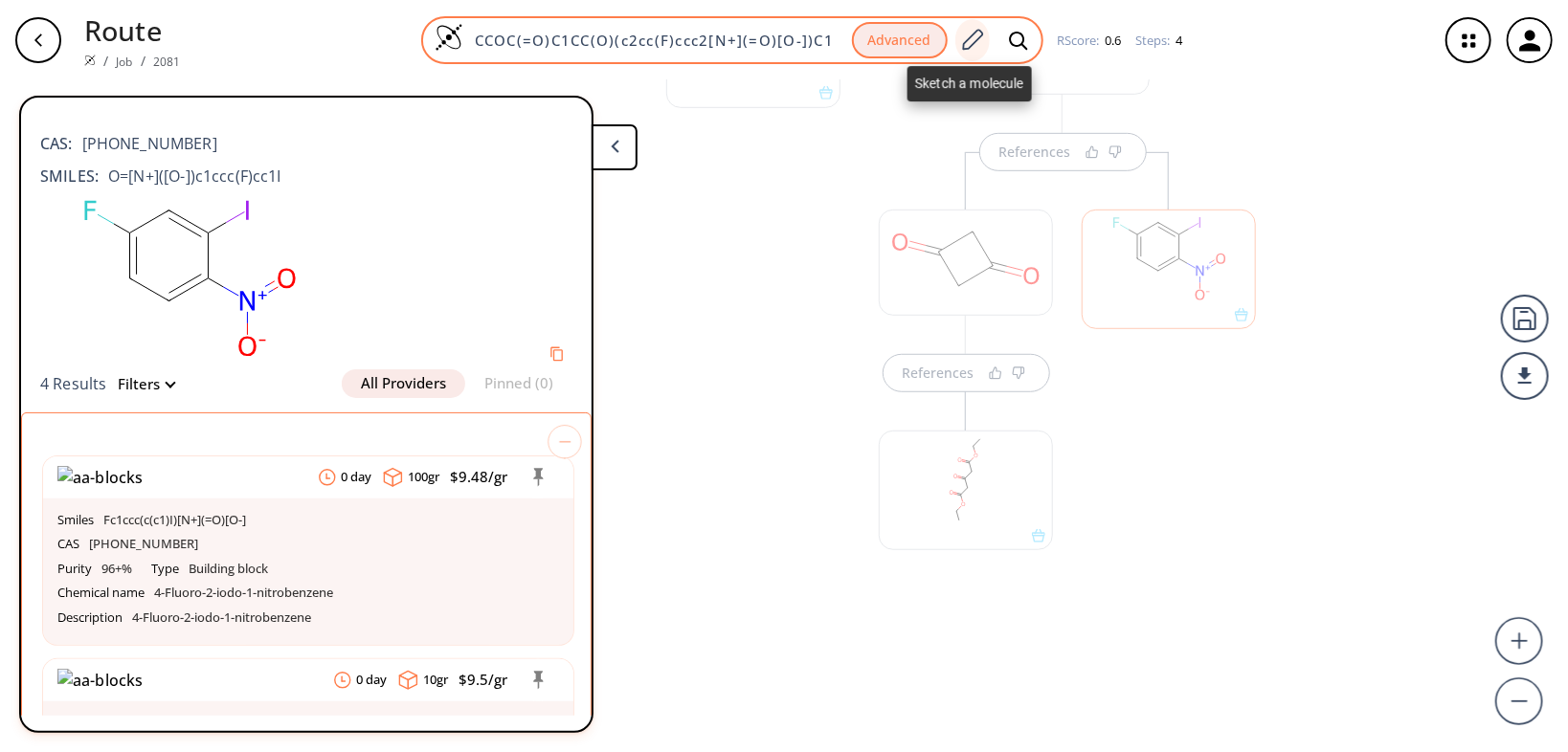
click at [972, 40] on icon at bounding box center [972, 39] width 26 height 25
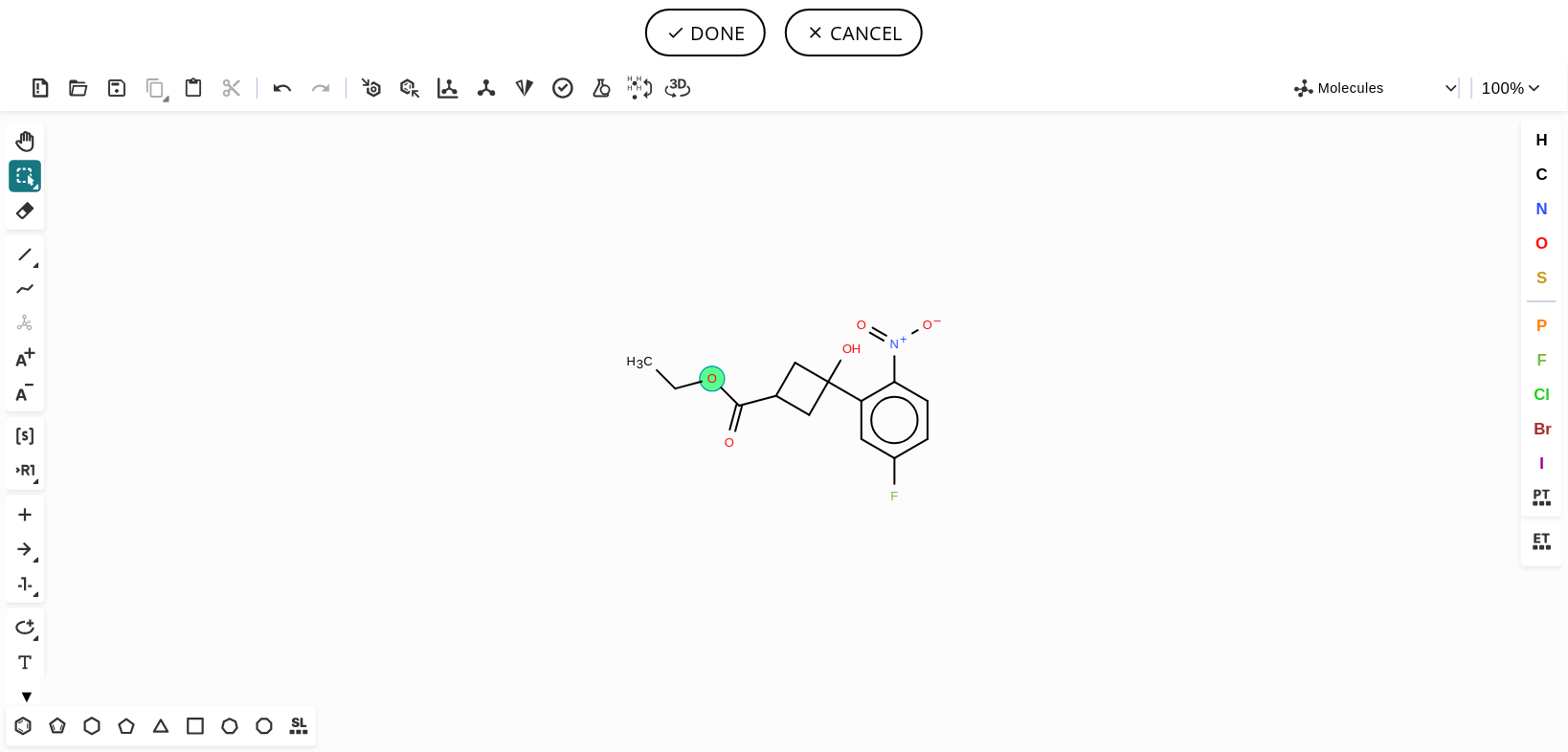
click at [713, 380] on tspan "O" at bounding box center [713, 378] width 10 height 15
click at [710, 40] on button "DONE" at bounding box center [705, 32] width 121 height 48
type input "CCOC(C1CC(c2c([N+]([O-])=O)ccc(F)c2)(O)C1)=O"
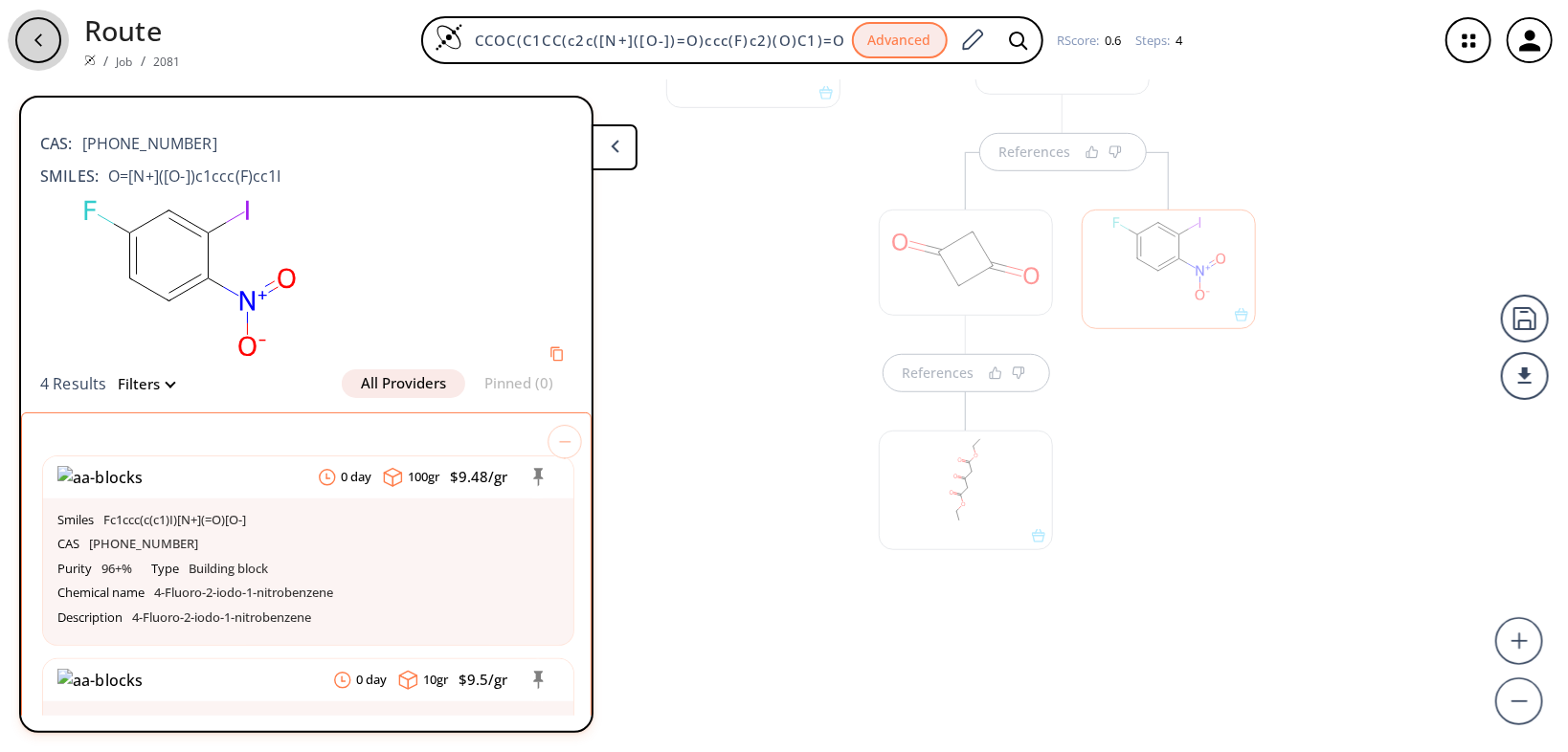
click at [40, 48] on div "button" at bounding box center [38, 40] width 46 height 46
drag, startPoint x: 476, startPoint y: 38, endPoint x: 911, endPoint y: 85, distance: 437.5
click at [911, 85] on div "Route / Job / 2081 CCOC(C1CC(c2c([N+]([O-])=O)ccc(F)c2)(O)C1)=O Advanced RScore…" at bounding box center [784, 376] width 1568 height 752
click at [47, 36] on div "button" at bounding box center [38, 40] width 46 height 46
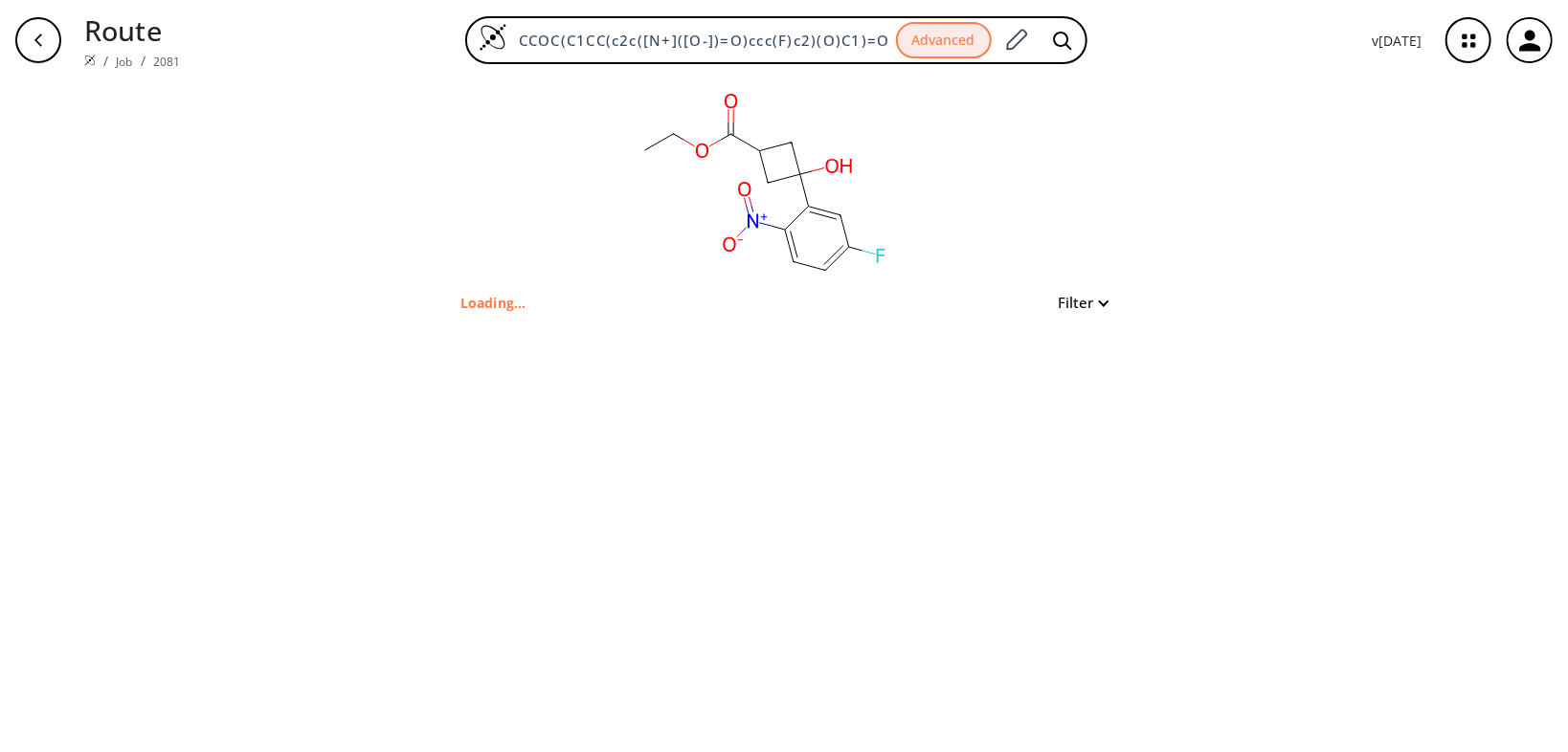
type input "CCOC(=O)C1CC(O)(c2cc(F)ccc2[N+](=O)[O-])C1"
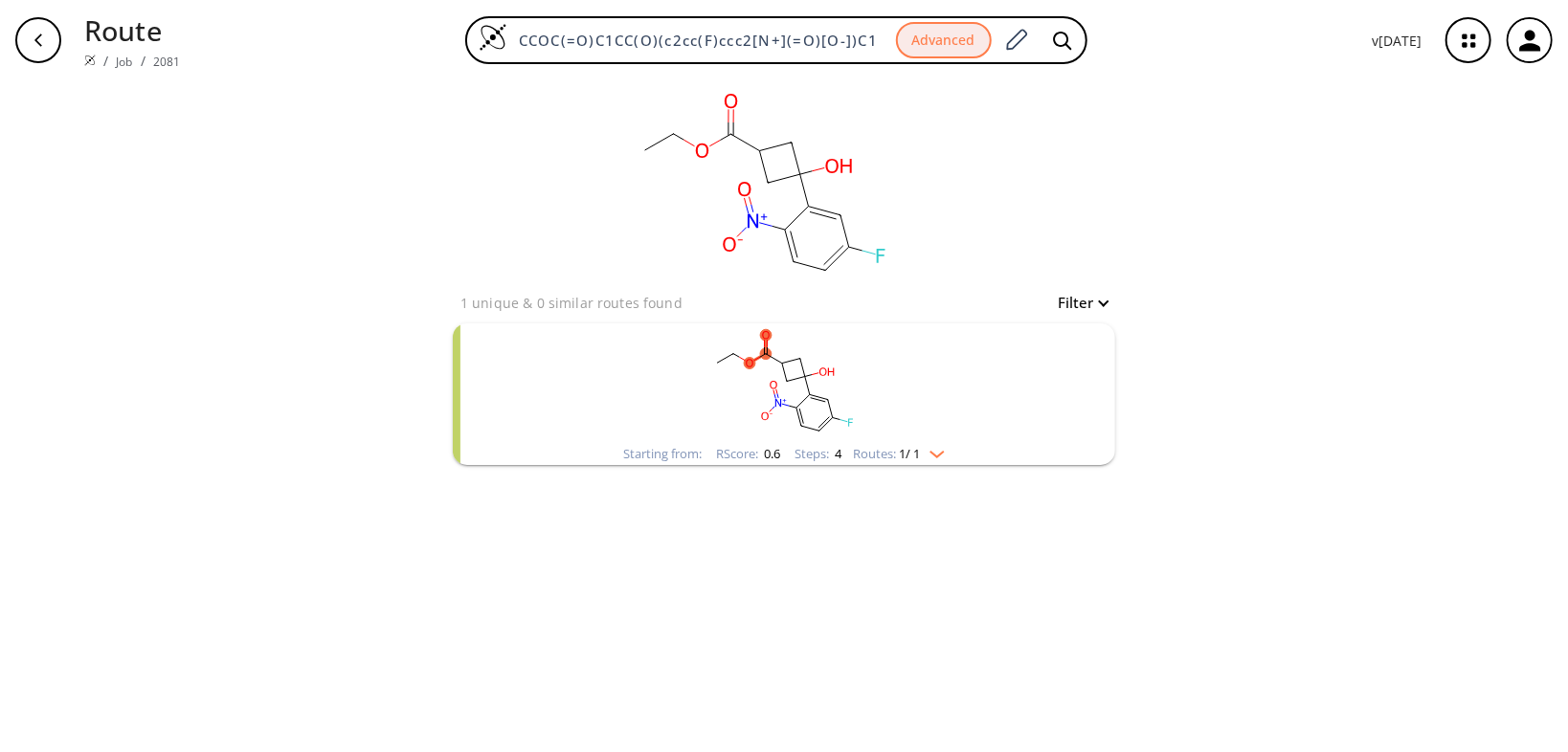
click at [31, 33] on icon "button" at bounding box center [38, 40] width 16 height 16
